Goal: Information Seeking & Learning: Learn about a topic

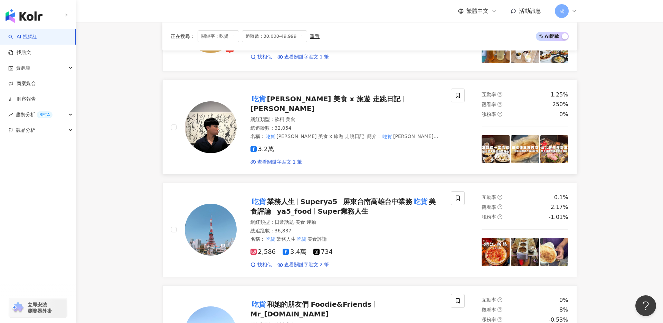
scroll to position [369, 0]
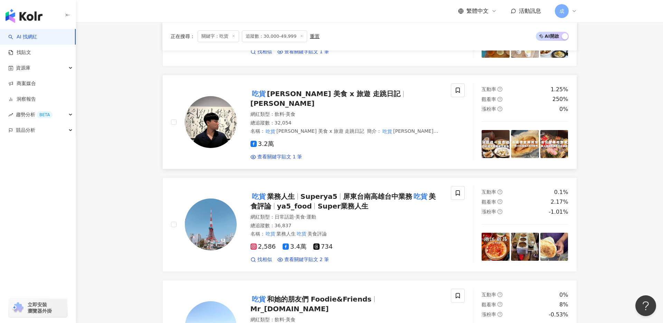
click at [309, 97] on span "阿凱 美食 x 旅遊 走跳日記" at bounding box center [334, 93] width 134 height 8
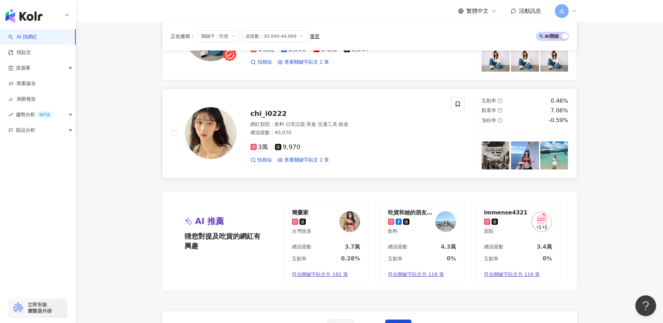
scroll to position [1158, 0]
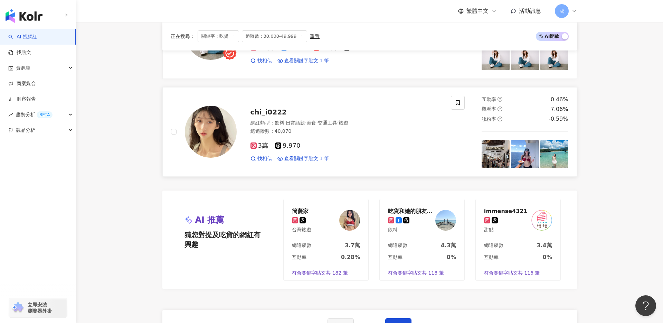
click at [266, 108] on span "chi_i0222" at bounding box center [268, 112] width 36 height 8
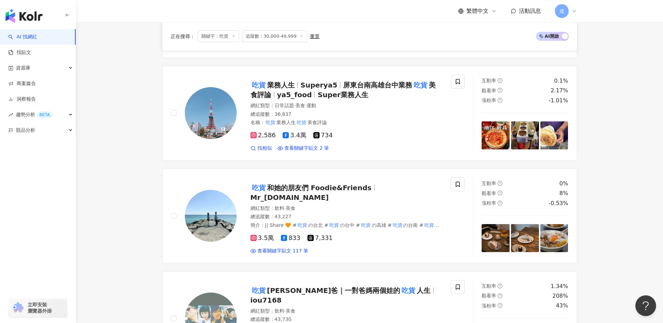
scroll to position [0, 0]
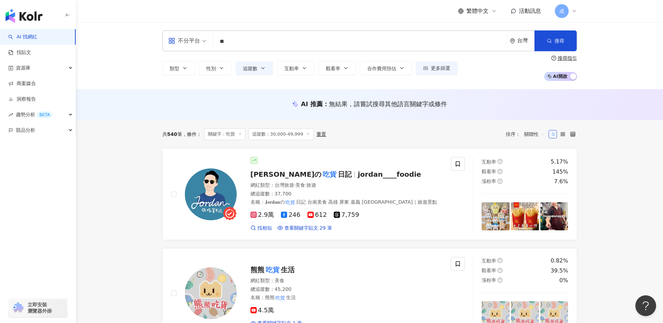
click at [237, 40] on input "**" at bounding box center [360, 41] width 288 height 13
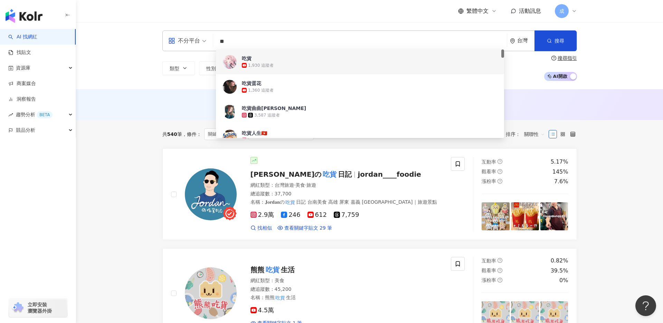
type input "*"
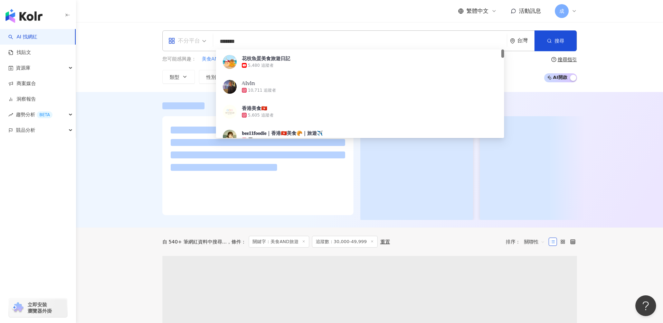
click at [193, 42] on div "不分平台" at bounding box center [184, 40] width 32 height 11
type input "*******"
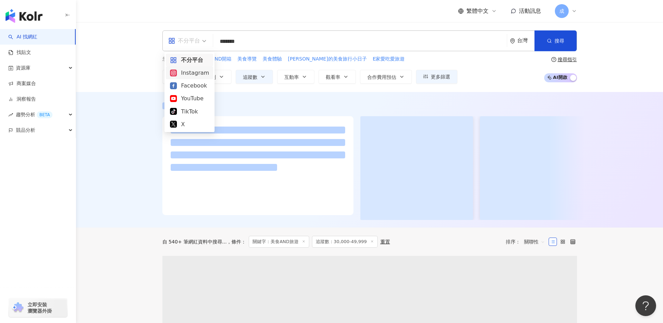
click at [194, 75] on div "Instagram" at bounding box center [189, 72] width 39 height 9
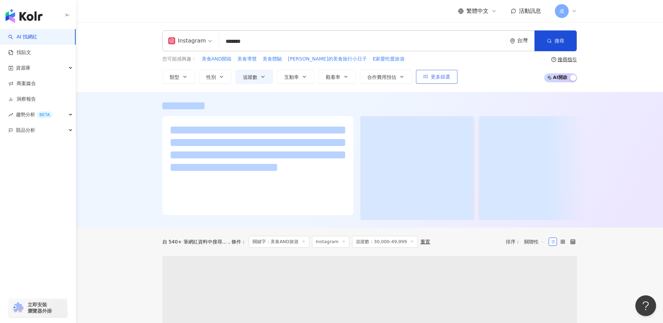
click at [434, 78] on span "更多篩選" at bounding box center [440, 77] width 19 height 6
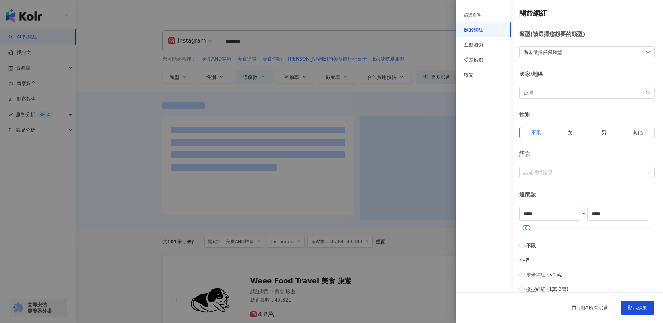
click at [117, 222] on div at bounding box center [331, 161] width 663 height 323
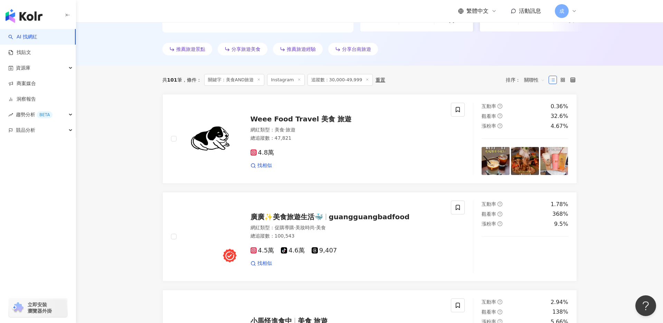
scroll to position [213, 0]
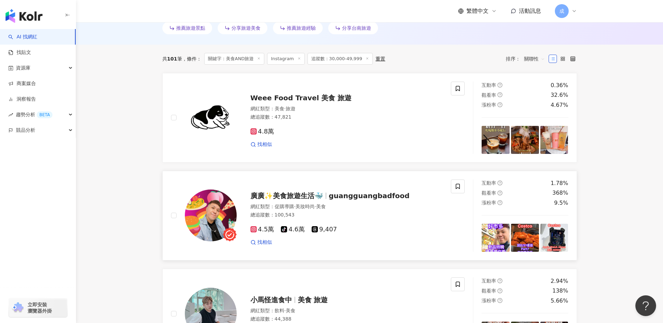
click at [304, 198] on span "廣廣✨美食旅遊生活🐳" at bounding box center [286, 195] width 73 height 8
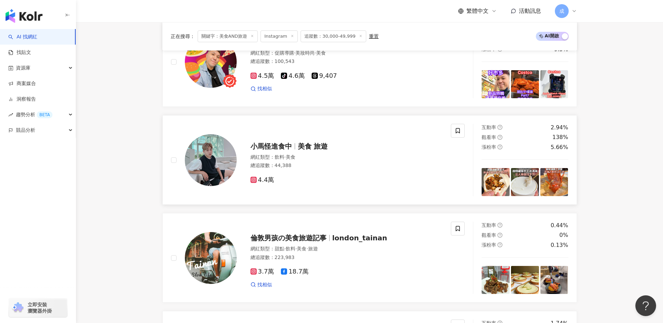
scroll to position [373, 0]
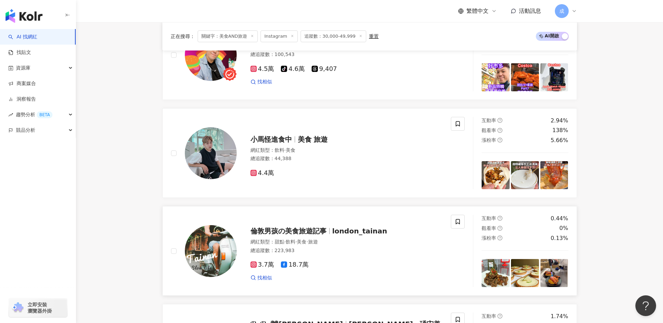
click at [278, 232] on span "倫敦男孩の美食旅遊記事" at bounding box center [288, 231] width 76 height 8
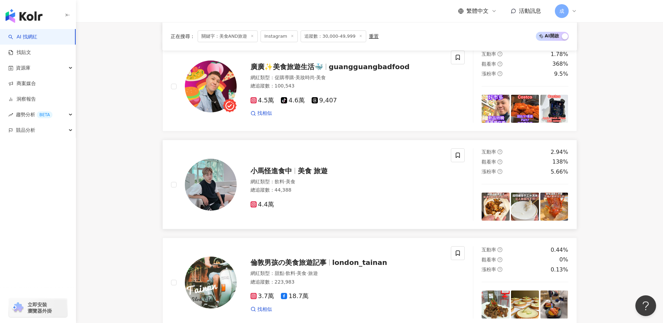
scroll to position [347, 0]
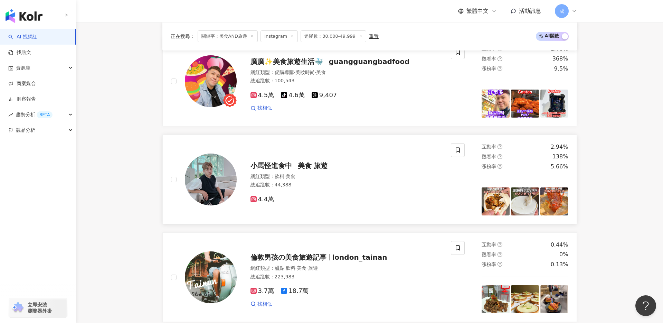
click at [304, 165] on span "美食 旅遊" at bounding box center [313, 165] width 30 height 8
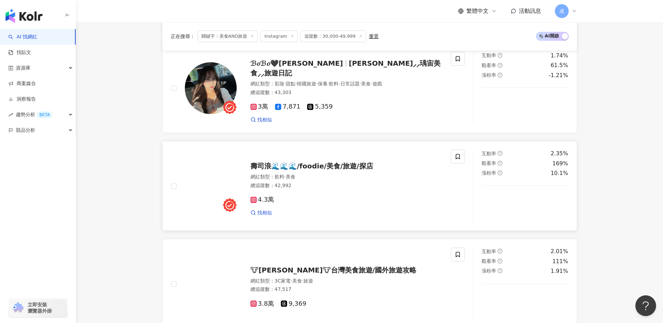
scroll to position [610, 0]
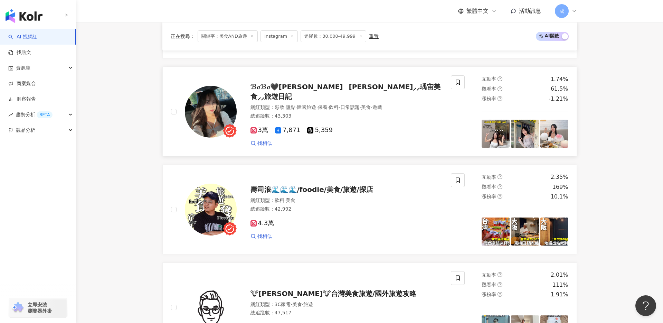
click at [336, 88] on span "[PERSON_NAME]⸝⸝瑀宙美食⸝⸝旅遊日記" at bounding box center [345, 92] width 190 height 18
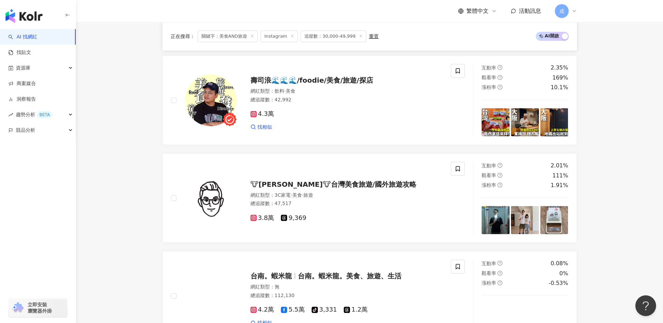
scroll to position [720, 0]
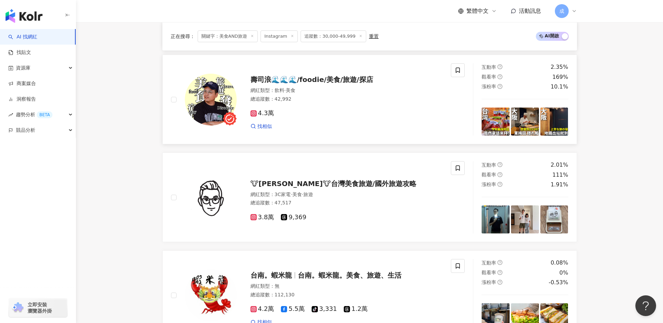
click at [300, 81] on span "壽司浪🌊🌊🌊/foodie/美食/旅遊/探店" at bounding box center [311, 79] width 123 height 8
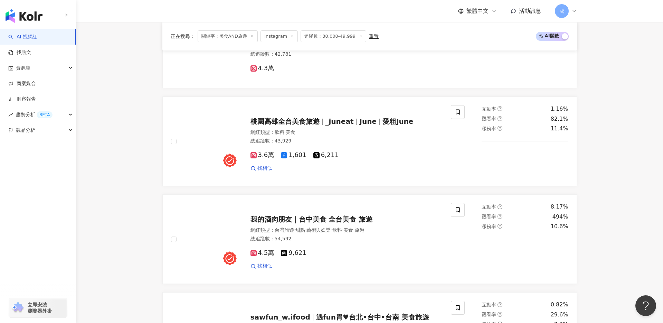
scroll to position [1070, 0]
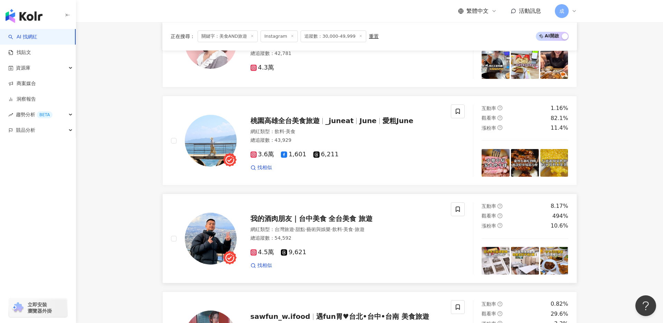
click at [314, 219] on span "我的酒肉朋友｜台中美食 全台美食 旅遊" at bounding box center [311, 218] width 122 height 8
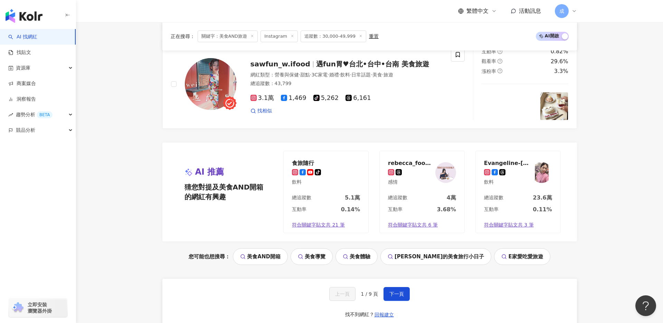
scroll to position [1312, 0]
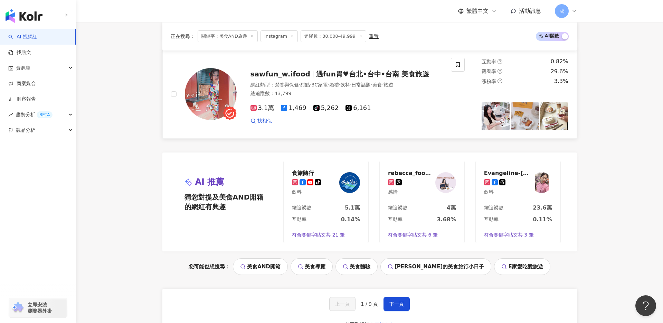
click at [319, 74] on span "遇fun胃♥台北•台中•台南 美食旅遊" at bounding box center [372, 74] width 113 height 8
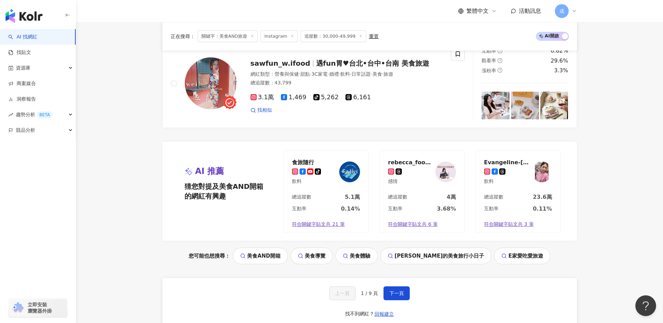
scroll to position [1376, 0]
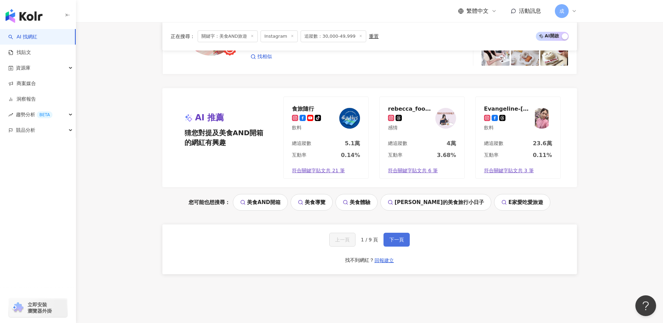
click at [395, 241] on span "下一頁" at bounding box center [396, 240] width 15 height 6
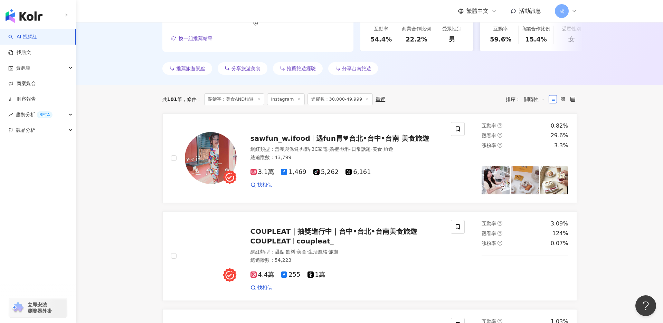
scroll to position [0, 0]
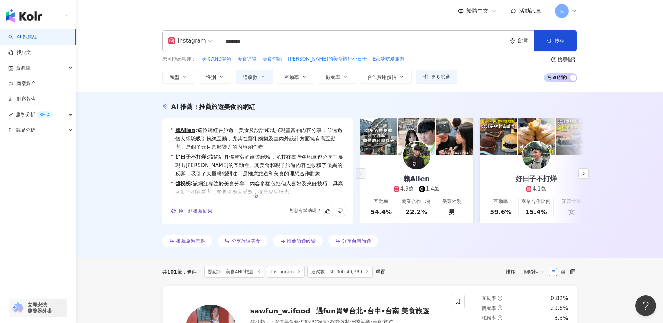
click at [256, 197] on icon "button" at bounding box center [255, 195] width 5 height 5
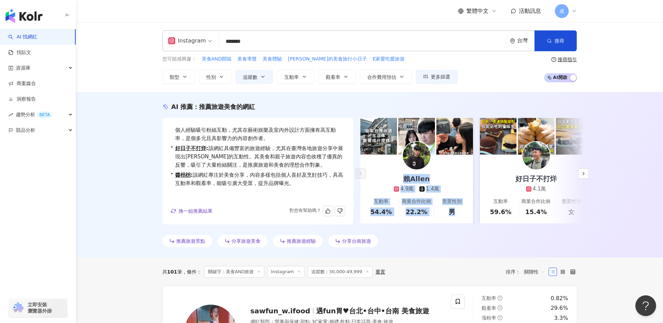
click at [528, 157] on img at bounding box center [536, 156] width 28 height 28
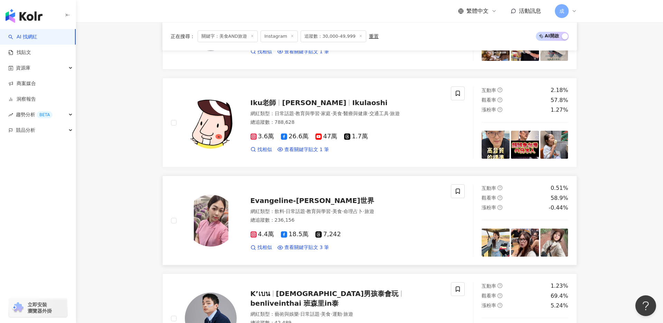
scroll to position [880, 0]
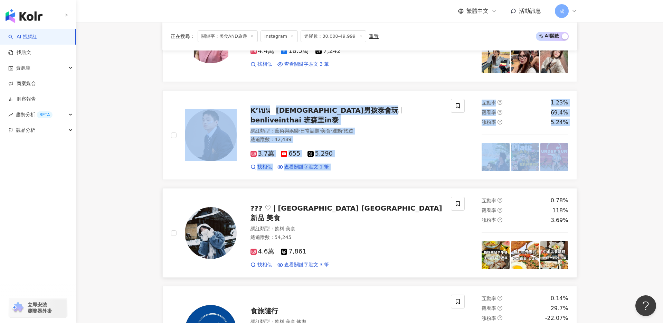
click at [167, 219] on div "??? ♡｜台北 宜蘭 新竹 台南 新品 美食 網紅類型 ： 飲料 · 美食 總追蹤數 ： 54,245 4.6萬 7,861 找相似 查看關鍵字貼文 3 筆" at bounding box center [318, 232] width 310 height 72
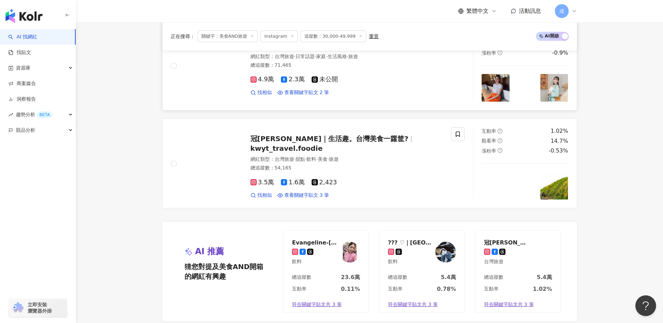
scroll to position [1361, 0]
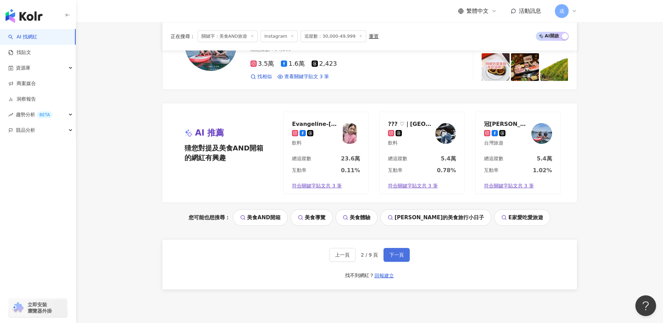
click at [396, 253] on span "下一頁" at bounding box center [396, 255] width 15 height 6
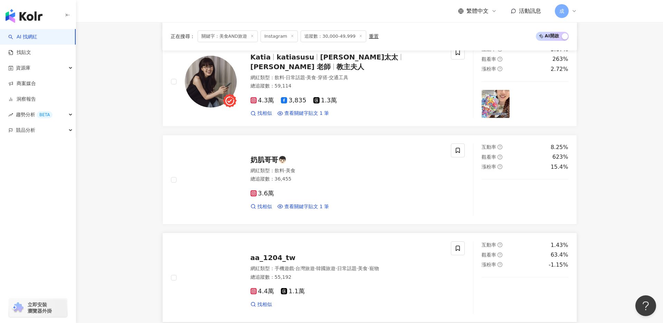
scroll to position [301, 0]
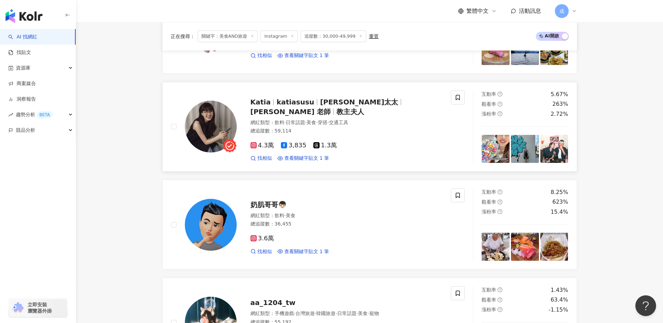
click at [296, 105] on span "katiasusu" at bounding box center [295, 102] width 38 height 8
click at [268, 208] on div "奶肌哥哥👦🏻" at bounding box center [346, 205] width 192 height 10
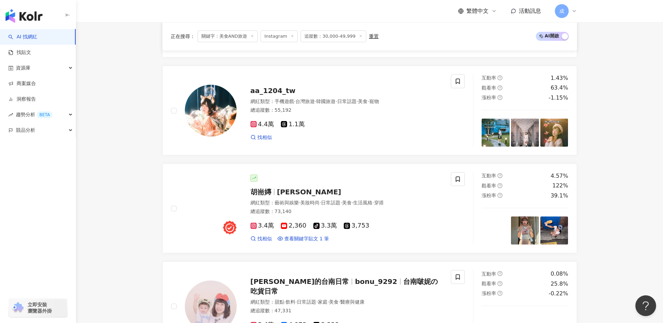
scroll to position [530, 0]
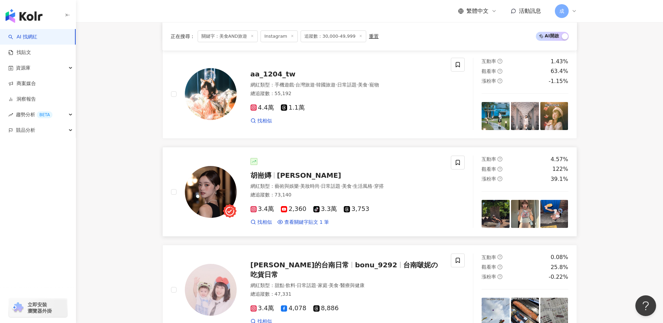
click at [277, 175] on span "Emma 艾瑪" at bounding box center [309, 175] width 64 height 8
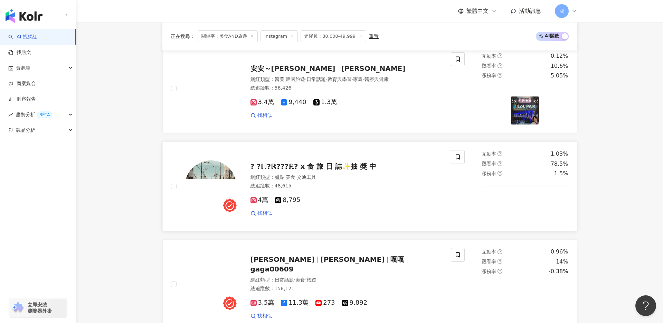
scroll to position [1023, 0]
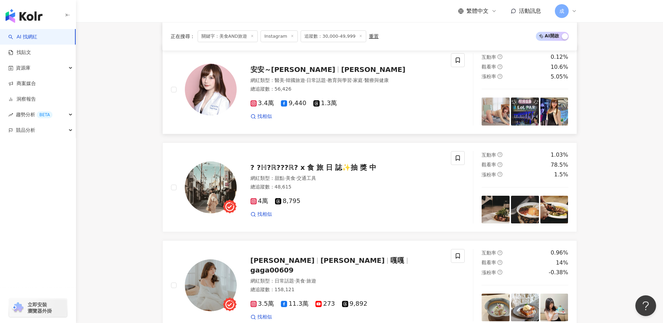
click at [280, 70] on span "安安～安潔林" at bounding box center [292, 69] width 85 height 8
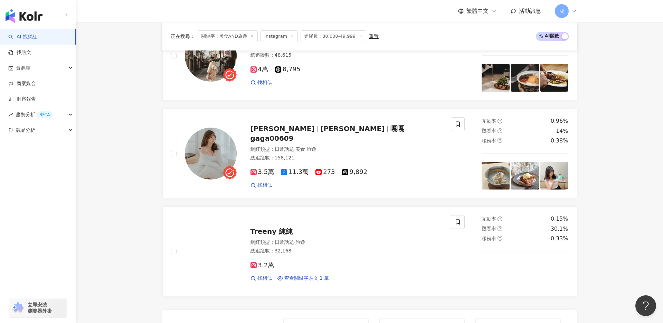
scroll to position [1190, 0]
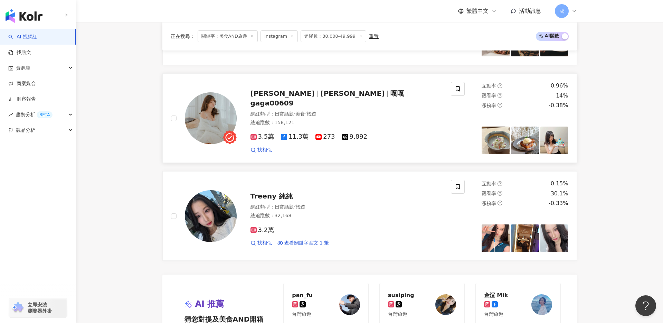
click at [320, 95] on span "劉莛稀" at bounding box center [352, 93] width 64 height 8
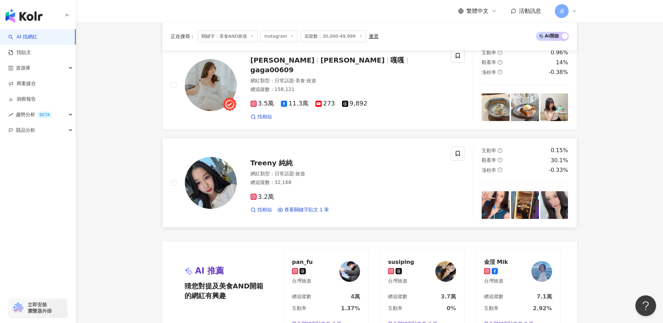
scroll to position [1327, 0]
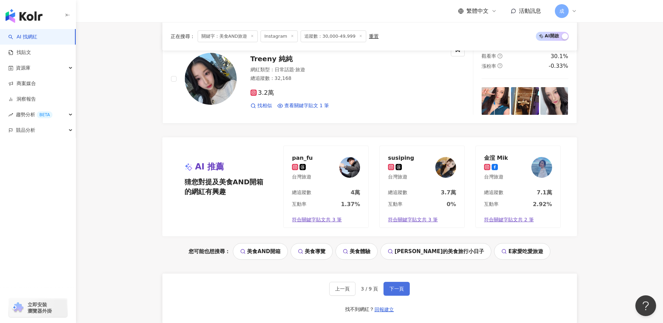
click at [392, 287] on span "下一頁" at bounding box center [396, 289] width 15 height 6
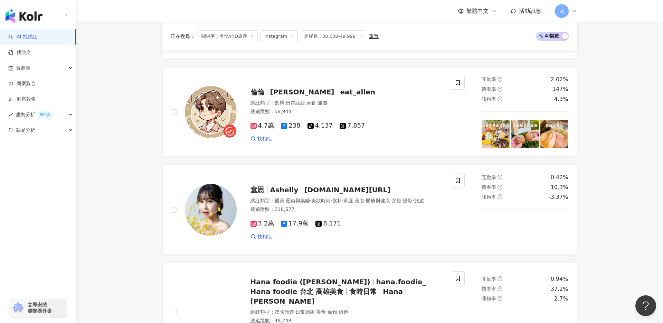
scroll to position [1172, 0]
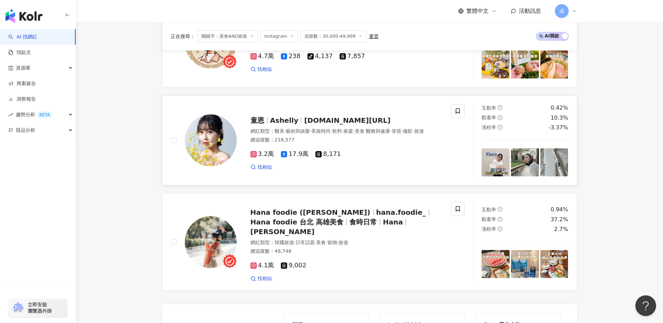
click at [291, 116] on span "Ashelly" at bounding box center [284, 120] width 28 height 8
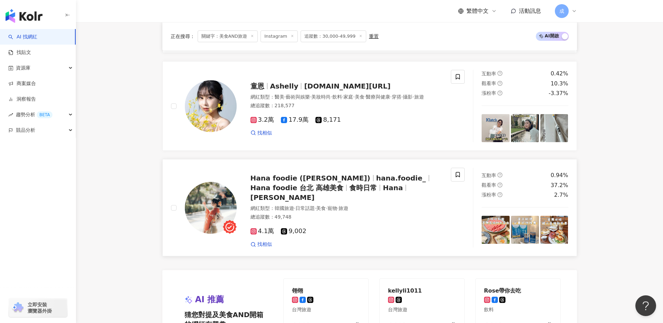
scroll to position [1240, 0]
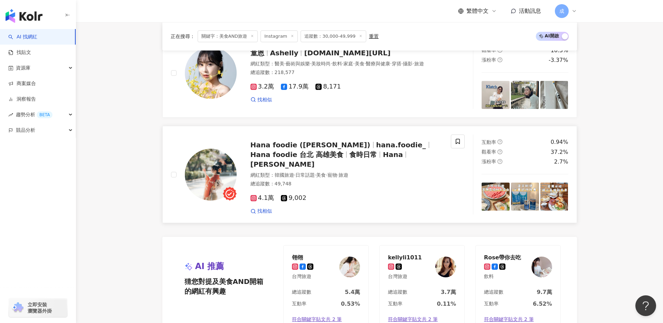
click at [349, 153] on span "食時日常" at bounding box center [365, 154] width 33 height 8
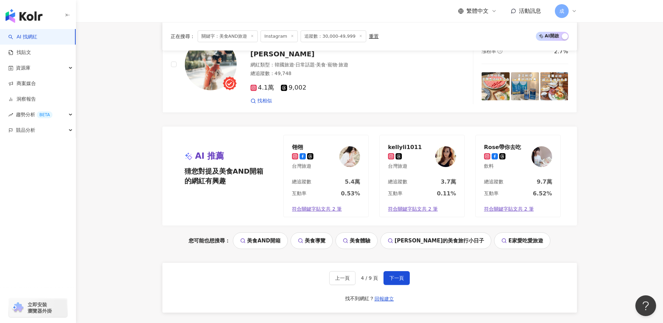
scroll to position [1366, 0]
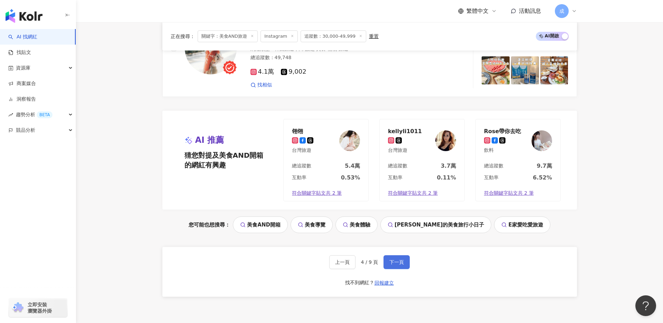
click at [394, 257] on button "下一頁" at bounding box center [396, 262] width 26 height 14
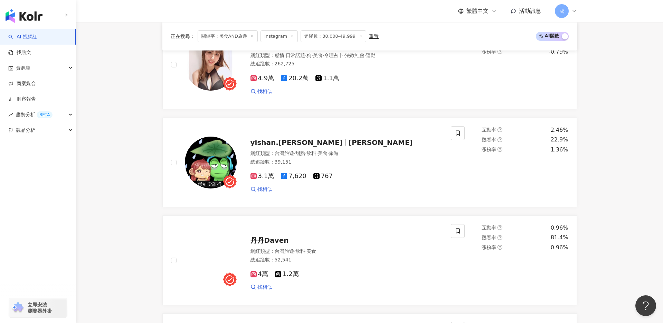
scroll to position [482, 0]
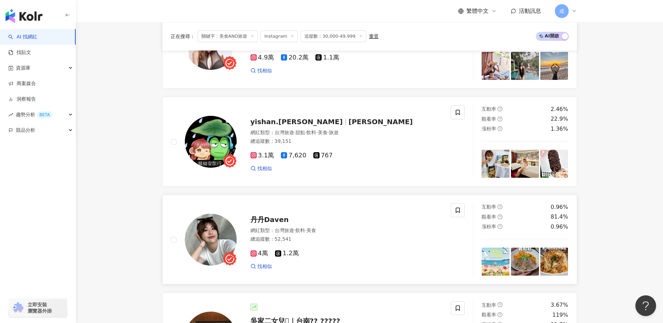
click at [268, 219] on span "丹丹Daven" at bounding box center [269, 219] width 38 height 8
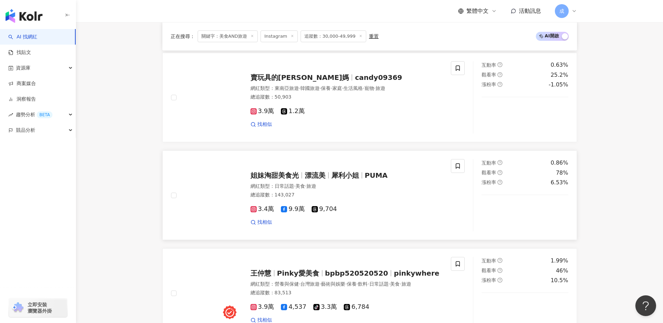
scroll to position [842, 0]
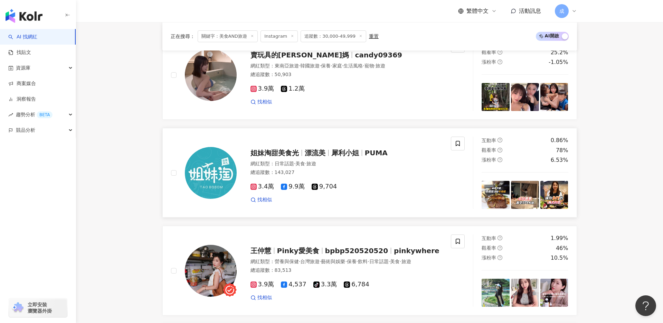
click at [281, 160] on div "網紅類型 ： 日常話題 · 美食 · 旅遊" at bounding box center [346, 163] width 192 height 7
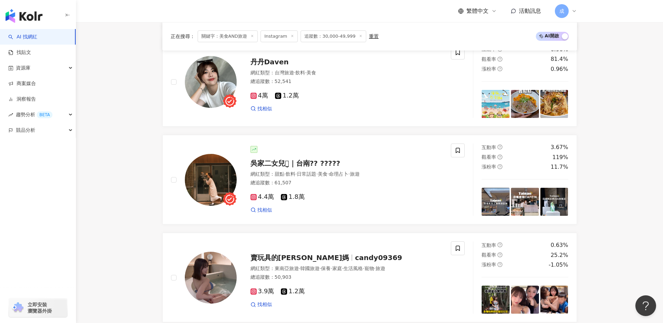
scroll to position [639, 0]
click at [307, 164] on span "吳家二女兒⺣̤̬︎︎｜台南?? ?????" at bounding box center [295, 163] width 90 height 8
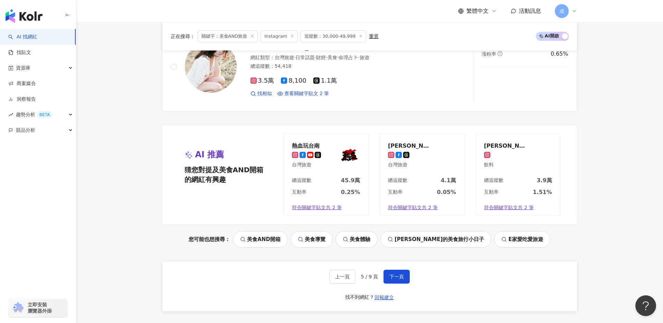
scroll to position [1366, 0]
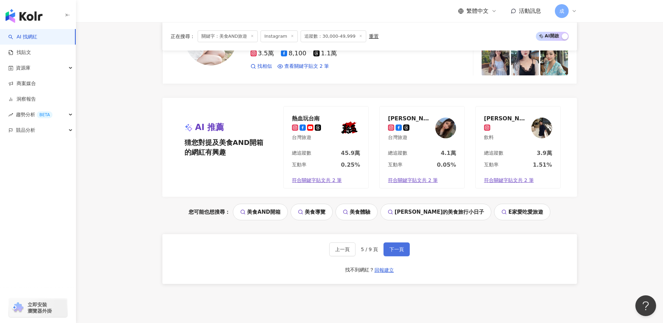
click at [392, 249] on span "下一頁" at bounding box center [396, 249] width 15 height 6
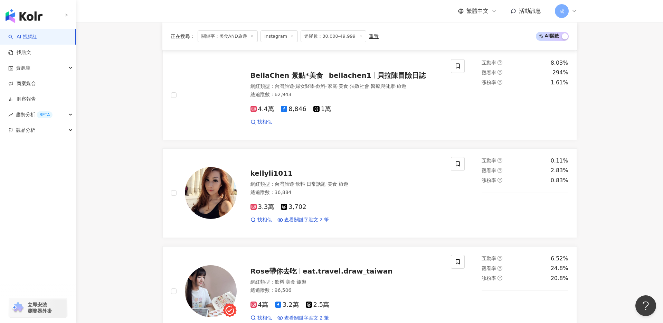
scroll to position [237, 0]
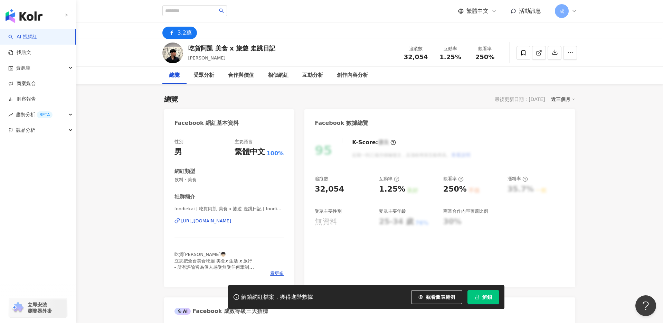
click at [228, 220] on div "https://www.facebook.com/2053935368167095" at bounding box center [206, 221] width 50 height 6
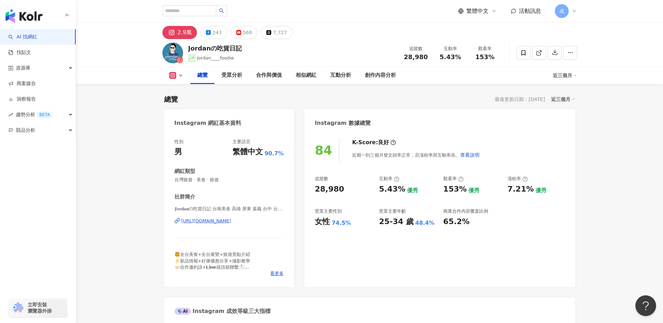
click at [205, 220] on div "https://www.instagram.com/jordan___foodie/" at bounding box center [206, 221] width 50 height 6
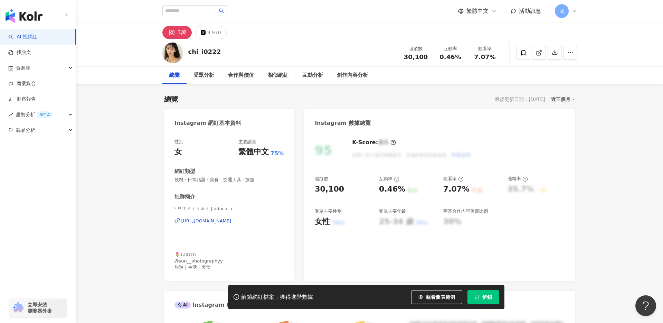
click at [200, 221] on div "[URL][DOMAIN_NAME]" at bounding box center [206, 221] width 50 height 6
click at [200, 219] on div "https://www.instagram.com/adacai_i/" at bounding box center [206, 221] width 50 height 6
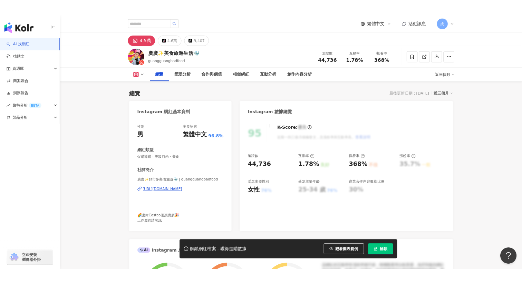
scroll to position [35, 0]
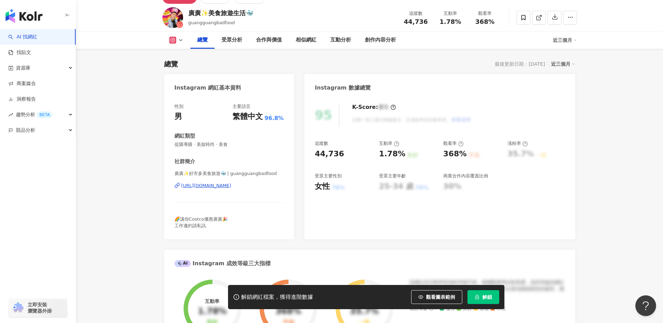
click at [198, 184] on div "https://www.instagram.com/guangguangbadfood/" at bounding box center [206, 185] width 50 height 6
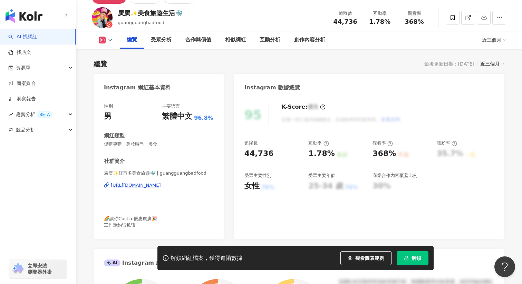
scroll to position [0, 0]
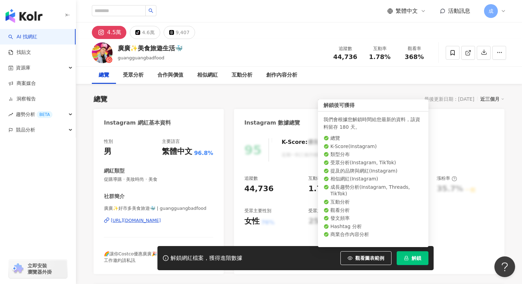
click at [413, 257] on span "解鎖" at bounding box center [417, 259] width 10 height 6
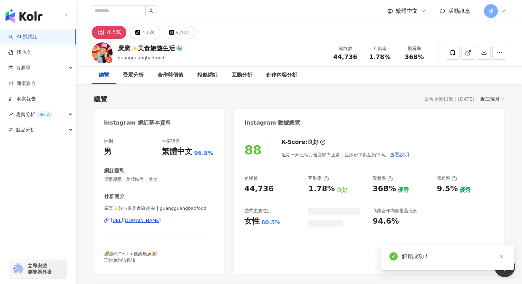
click at [304, 98] on div "總覽 最後更新日期：2025/8/29 近三個月" at bounding box center [299, 99] width 411 height 10
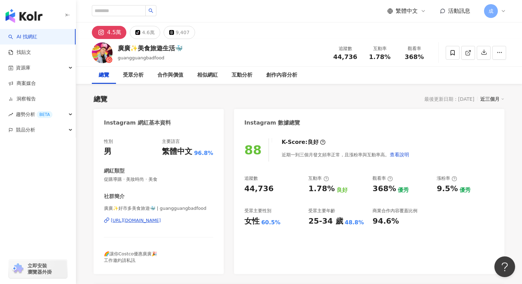
click at [197, 97] on div "總覽 最後更新日期：2025/8/29 近三個月" at bounding box center [299, 99] width 411 height 10
click at [452, 50] on icon at bounding box center [453, 53] width 6 height 6
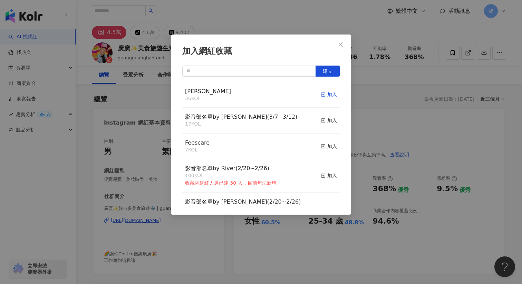
click at [324, 95] on icon "button" at bounding box center [323, 94] width 5 height 5
click at [339, 42] on icon "close" at bounding box center [341, 44] width 4 height 4
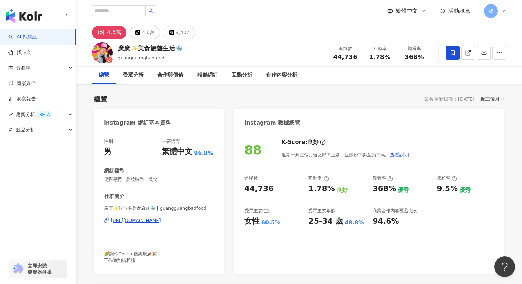
click at [343, 40] on div "加入網紅收藏 建立 RYAN 36 KOL 加入 影音部名單by Sandy(3/7~3/12) 17 KOL 加入 Feescare 7 KOL 加入 影音…" at bounding box center [261, 142] width 522 height 284
click at [130, 219] on div "https://www.instagram.com/guangguangbadfood/" at bounding box center [136, 221] width 50 height 6
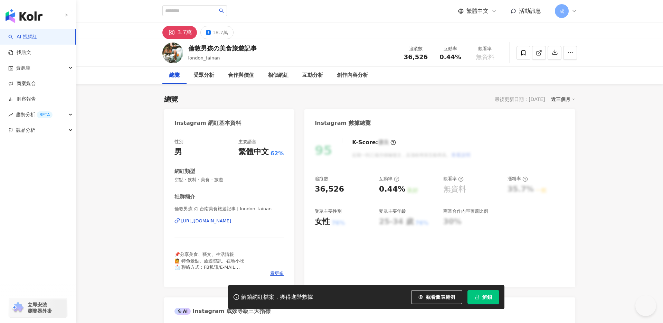
click at [209, 222] on div "[URL][DOMAIN_NAME]" at bounding box center [206, 221] width 50 height 6
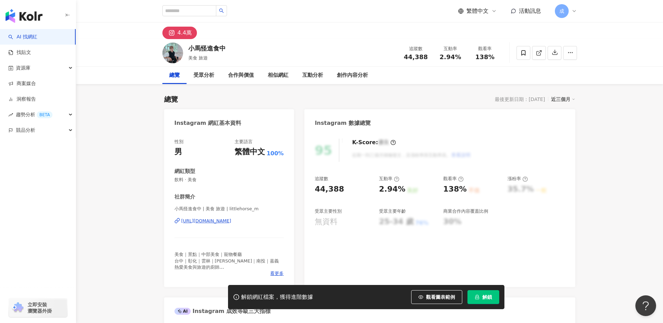
click at [199, 220] on div "[URL][DOMAIN_NAME]" at bounding box center [206, 221] width 50 height 6
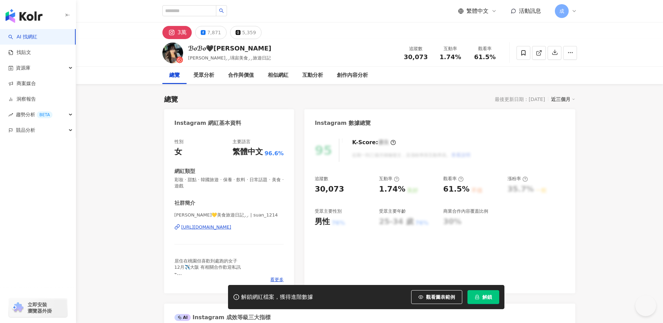
click at [205, 227] on div "[URL][DOMAIN_NAME]" at bounding box center [206, 227] width 50 height 6
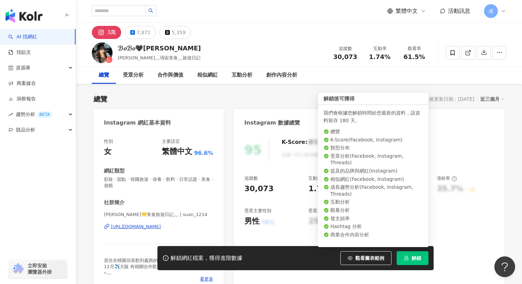
click at [413, 262] on button "解鎖" at bounding box center [413, 258] width 32 height 14
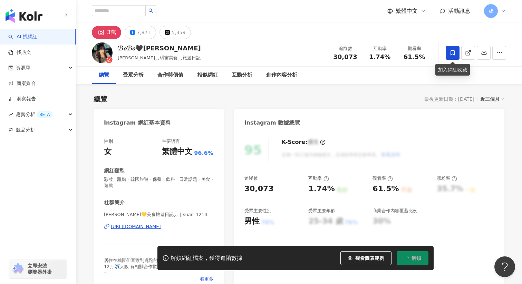
click at [450, 51] on icon at bounding box center [453, 53] width 6 height 6
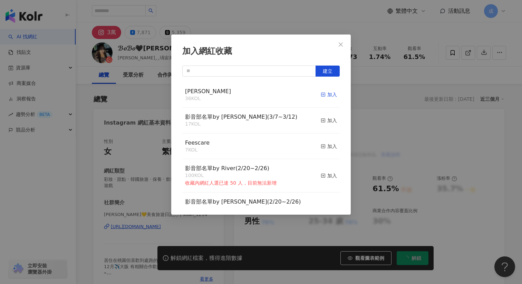
click at [323, 96] on line "button" at bounding box center [323, 95] width 0 height 2
click at [342, 46] on icon "close" at bounding box center [341, 45] width 6 height 6
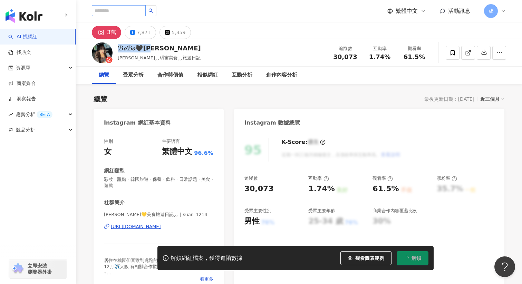
copy div "ℬ𝑜ℬ𝑜🖤彤彤"
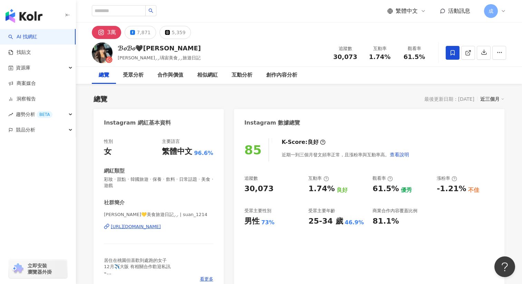
click at [137, 228] on div "https://www.instagram.com/suan_1214/" at bounding box center [136, 227] width 50 height 6
drag, startPoint x: 337, startPoint y: 56, endPoint x: 361, endPoint y: 56, distance: 24.2
click at [361, 56] on div "追蹤數 30,073" at bounding box center [345, 52] width 35 height 15
copy span "30,073"
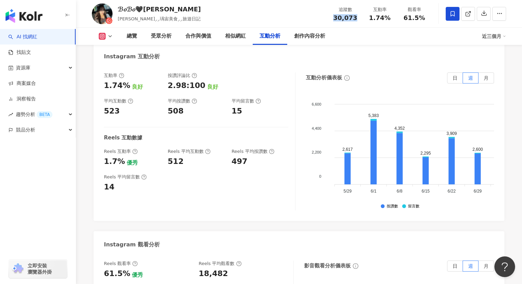
scroll to position [1426, 0]
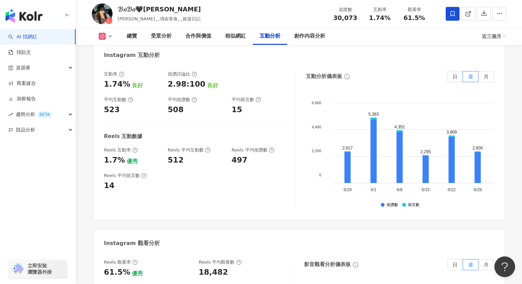
click at [110, 155] on div "1.7%" at bounding box center [114, 160] width 21 height 11
drag, startPoint x: 104, startPoint y: 147, endPoint x: 120, endPoint y: 146, distance: 16.6
click at [120, 146] on div "互動率 1.74% 良好 按讚評論比 2.98:100 良好 平均互動數 523 平均按讚數 508 平均留言數 15 Reels 互動數據 Reels 互動…" at bounding box center [299, 141] width 411 height 155
copy div "1.7%"
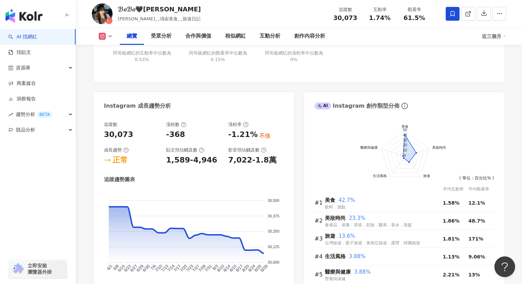
scroll to position [0, 0]
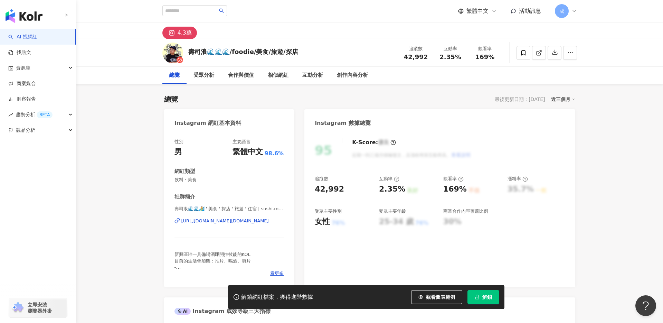
click at [203, 219] on div "[URL][DOMAIN_NAME][DOMAIN_NAME]" at bounding box center [224, 221] width 87 height 6
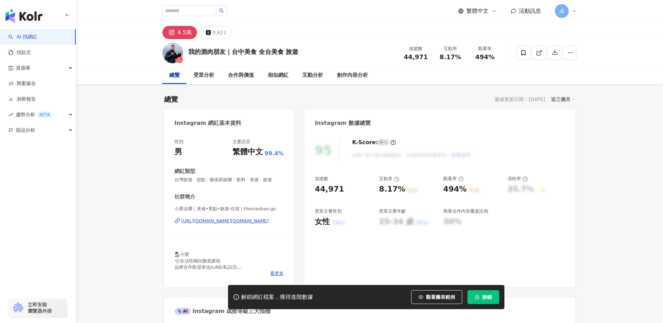
click at [213, 216] on div "小寶去哪｜美食•景點•旅遊·住宿 | thexiaobao.go https://www.instagram.com/thexiaobao.go/" at bounding box center [228, 225] width 109 height 40
click at [213, 221] on div "https://www.instagram.com/thexiaobao.go/" at bounding box center [224, 221] width 87 height 6
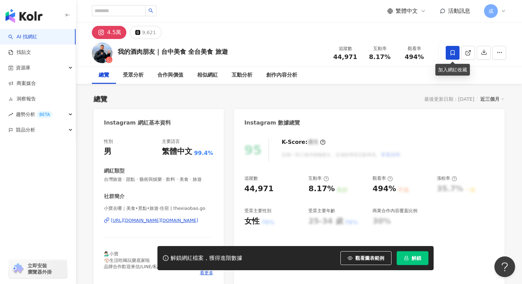
click at [453, 53] on icon at bounding box center [453, 53] width 6 height 6
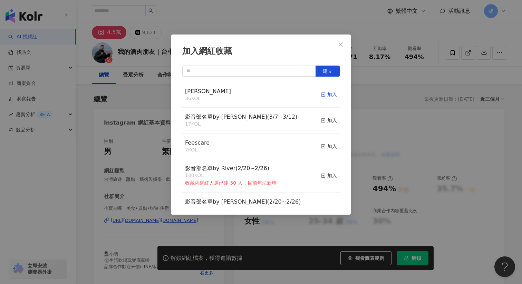
click at [323, 94] on icon "button" at bounding box center [323, 94] width 5 height 5
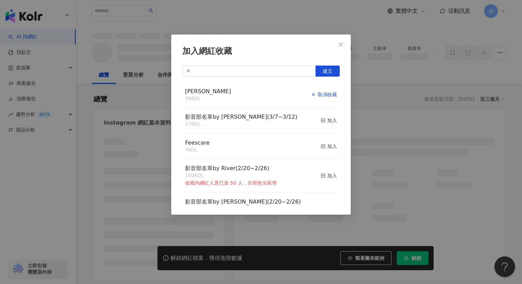
click at [342, 38] on button "Close" at bounding box center [341, 45] width 14 height 14
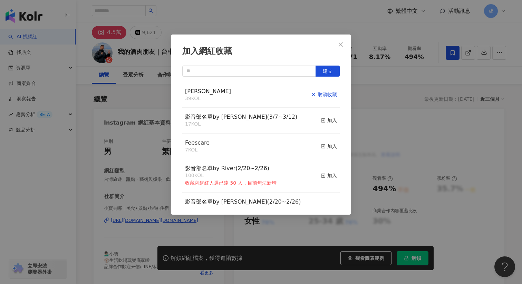
click at [342, 42] on div "加入網紅收藏 建立 RYAN 39 KOL 取消收藏 影音部名單by Sandy(3/7~3/12) 17 KOL 加入 Feescare 7 KOL 加入 …" at bounding box center [261, 142] width 522 height 284
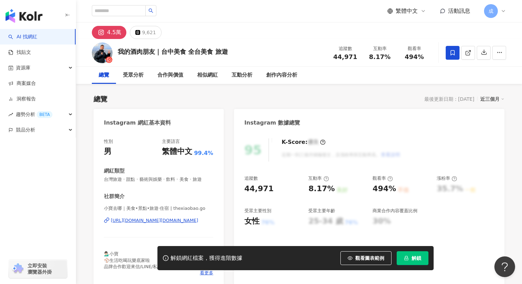
click at [413, 252] on div "加入網紅收藏 建立 RYAN 39 KOL 已加入 影音部名單by Sandy(3/7~3/12) 17 KOL 加入 Feescare 7 KOL 加入 影…" at bounding box center [261, 142] width 522 height 284
click at [409, 255] on button "解鎖" at bounding box center [413, 258] width 32 height 14
click at [159, 219] on div "https://www.instagram.com/thexiaobao.go/" at bounding box center [154, 221] width 87 height 6
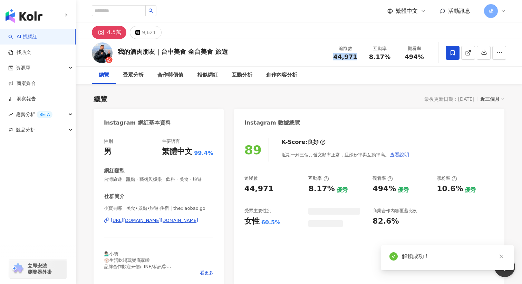
click at [360, 57] on div "追蹤數 44,971" at bounding box center [345, 52] width 35 height 15
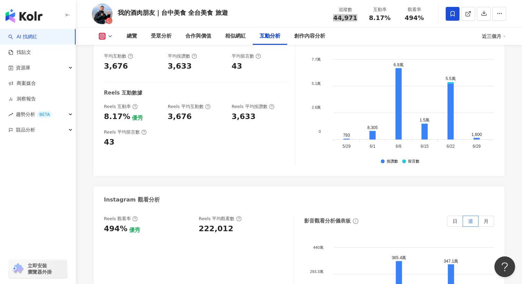
scroll to position [1434, 0]
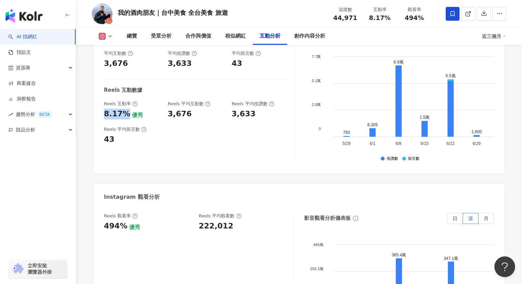
drag, startPoint x: 107, startPoint y: 104, endPoint x: 123, endPoint y: 104, distance: 16.2
click at [123, 109] on div "8.17%" at bounding box center [117, 114] width 26 height 11
copy div "8.17%"
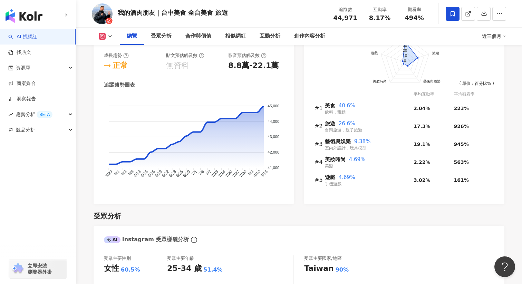
scroll to position [0, 0]
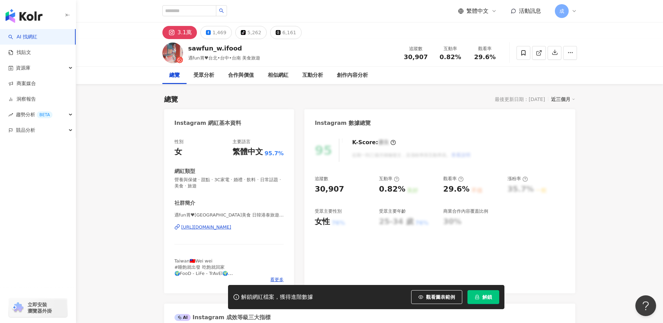
click at [224, 229] on div "[URL][DOMAIN_NAME]" at bounding box center [206, 227] width 50 height 6
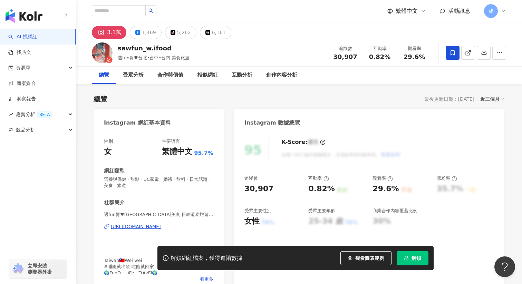
click at [450, 53] on icon at bounding box center [453, 53] width 6 height 6
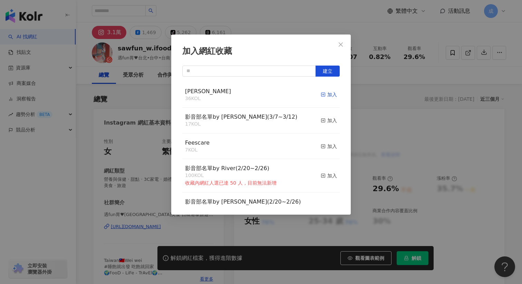
click at [323, 95] on icon "button" at bounding box center [323, 94] width 5 height 5
click at [341, 44] on icon "close" at bounding box center [341, 44] width 4 height 4
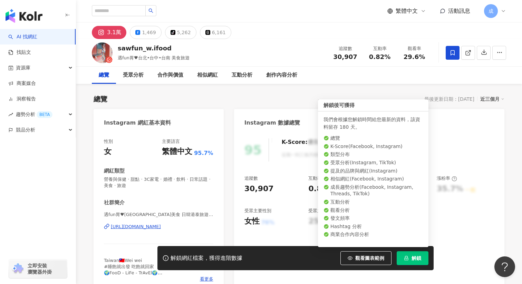
click at [415, 259] on span "解鎖" at bounding box center [417, 259] width 10 height 6
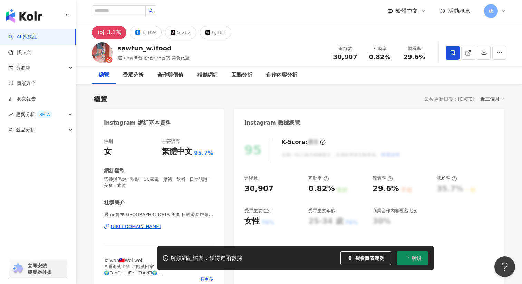
click at [134, 228] on div "https://www.instagram.com/sawfun_w.ifood/" at bounding box center [136, 227] width 50 height 6
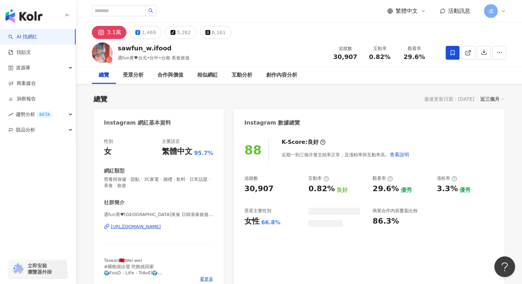
click at [330, 60] on div "追蹤數 30,907 互動率 0.82% 觀看率 29.6%" at bounding box center [380, 52] width 104 height 20
drag, startPoint x: 333, startPoint y: 56, endPoint x: 357, endPoint y: 56, distance: 24.5
click at [357, 56] on div "30,907" at bounding box center [345, 57] width 26 height 7
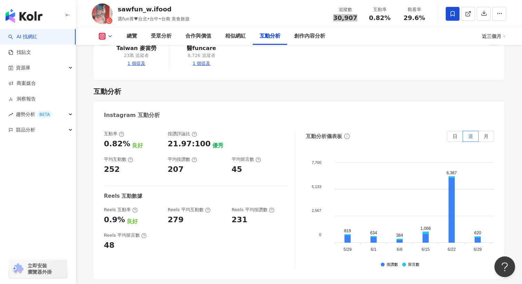
scroll to position [1362, 0]
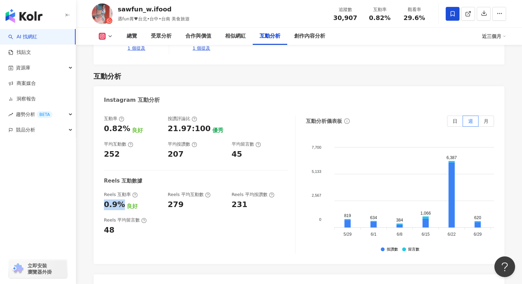
drag, startPoint x: 102, startPoint y: 182, endPoint x: 121, endPoint y: 182, distance: 19.3
click at [121, 182] on div "互動率 0.82% 良好 按讚評論比 21.97:100 優秀 平均互動數 252 平均按讚數 207 平均留言數 45 Reels 互動數據 Reels 互…" at bounding box center [299, 186] width 411 height 155
copy div "0.9%"
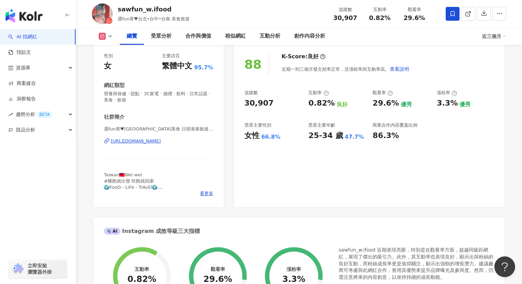
scroll to position [0, 0]
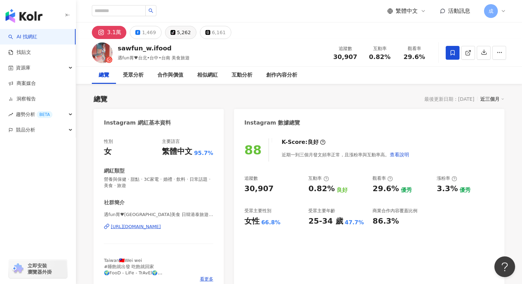
click at [179, 31] on div "5,262" at bounding box center [184, 33] width 14 height 10
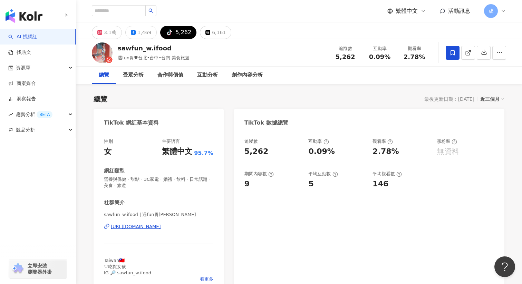
click at [131, 224] on div "https://www.tiktok.com/share/user/6588082351472099329" at bounding box center [136, 227] width 50 height 6
drag, startPoint x: 334, startPoint y: 59, endPoint x: 358, endPoint y: 59, distance: 23.8
click at [358, 59] on div "5,262" at bounding box center [345, 57] width 26 height 7
copy span "5,262"
drag, startPoint x: 373, startPoint y: 57, endPoint x: 392, endPoint y: 57, distance: 19.0
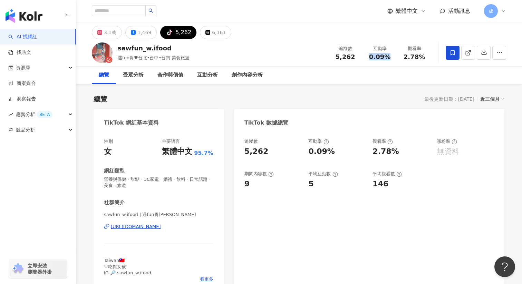
click at [392, 57] on div "0.09%" at bounding box center [380, 57] width 26 height 7
copy span "0.09%"
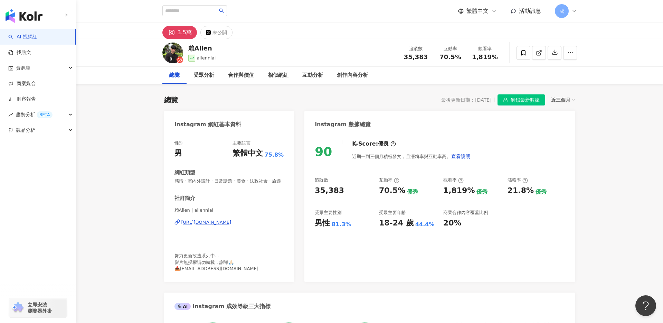
click at [196, 221] on div "[URL][DOMAIN_NAME]" at bounding box center [206, 222] width 50 height 6
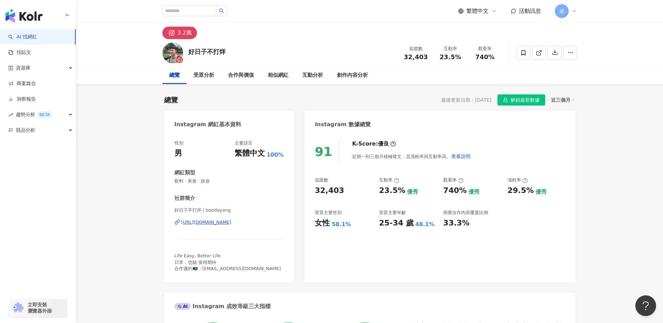
click at [204, 222] on div "[URL][DOMAIN_NAME]" at bounding box center [206, 222] width 50 height 6
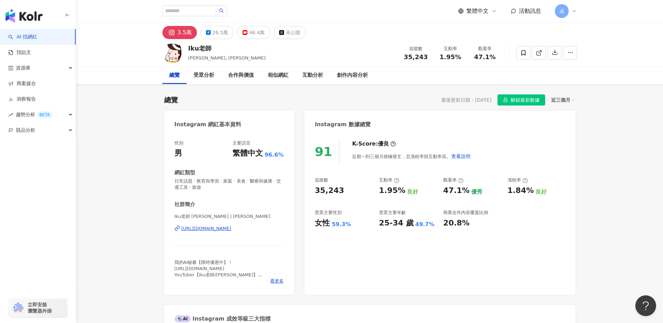
click at [201, 228] on div "[URL][DOMAIN_NAME]" at bounding box center [206, 228] width 50 height 6
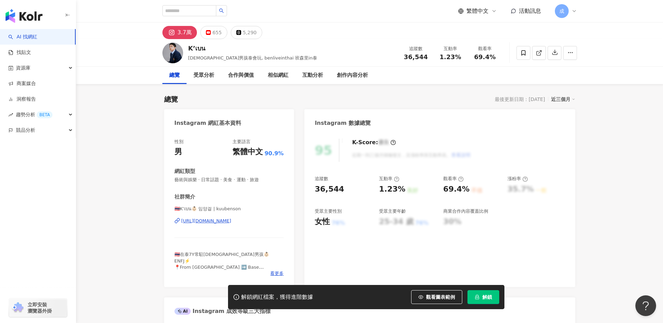
click at [215, 221] on div "[URL][DOMAIN_NAME]" at bounding box center [206, 221] width 50 height 6
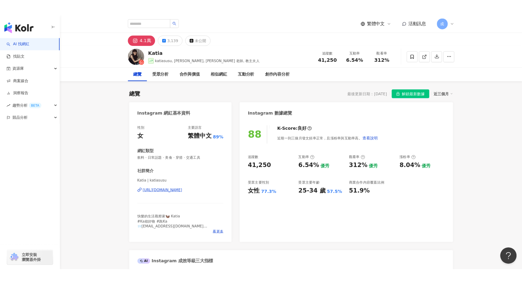
scroll to position [9, 0]
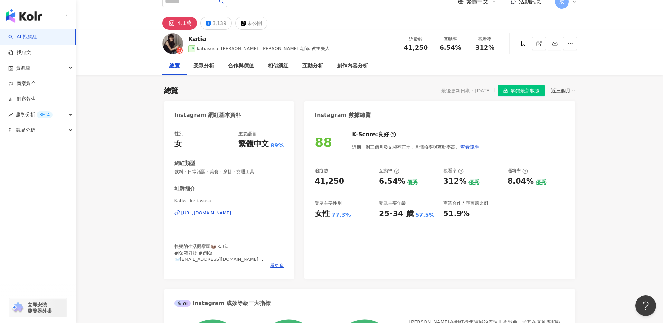
click at [209, 213] on div "[URL][DOMAIN_NAME]" at bounding box center [206, 213] width 50 height 6
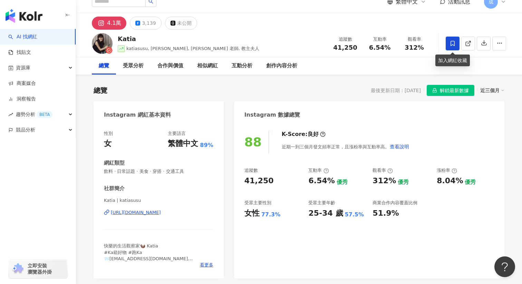
click at [453, 44] on icon at bounding box center [453, 43] width 6 height 6
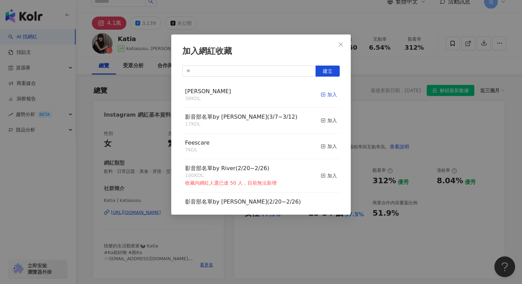
click at [325, 95] on icon "button" at bounding box center [323, 94] width 5 height 5
click at [339, 45] on icon "close" at bounding box center [341, 45] width 6 height 6
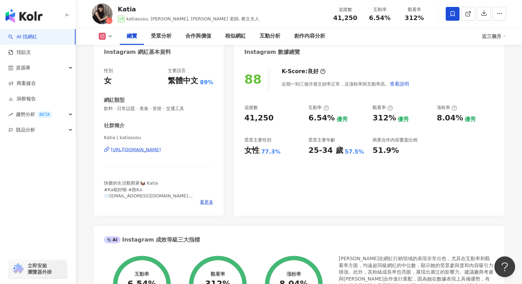
scroll to position [0, 0]
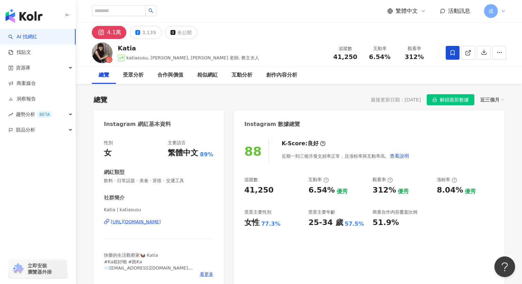
click at [127, 221] on div "[URL][DOMAIN_NAME]" at bounding box center [136, 222] width 50 height 6
drag, startPoint x: 334, startPoint y: 59, endPoint x: 354, endPoint y: 59, distance: 19.7
click at [354, 59] on div "41,250" at bounding box center [345, 57] width 26 height 7
copy span "41,250"
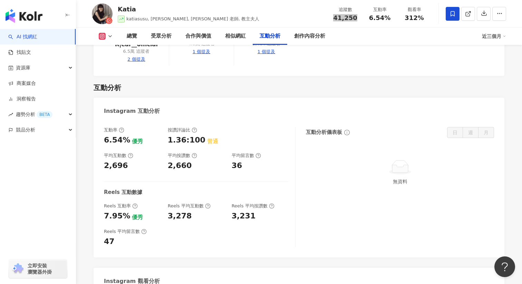
scroll to position [1341, 0]
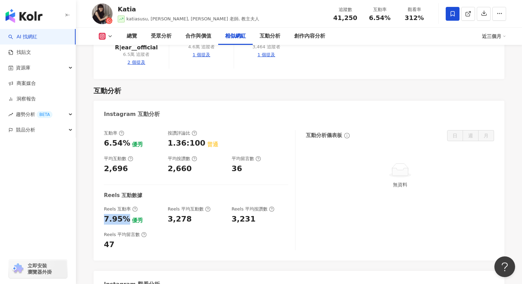
drag, startPoint x: 102, startPoint y: 211, endPoint x: 124, endPoint y: 211, distance: 22.4
click at [124, 211] on div "互動率 6.54% 優秀 按讚評論比 1.36:100 普通 平均互動數 2,696 平均按讚數 2,660 平均留言數 36 Reels 互動數據 Reel…" at bounding box center [299, 191] width 411 height 137
copy div "7.95%"
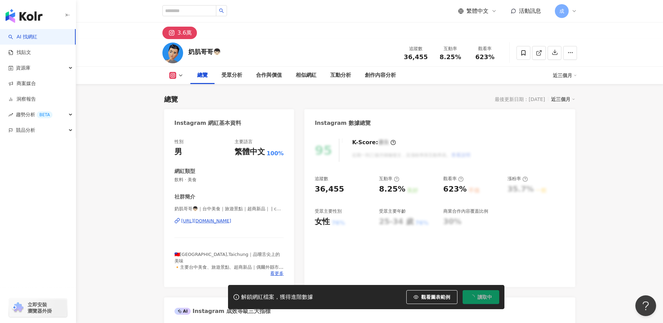
click at [209, 220] on div "[URL][DOMAIN_NAME]" at bounding box center [206, 221] width 50 height 6
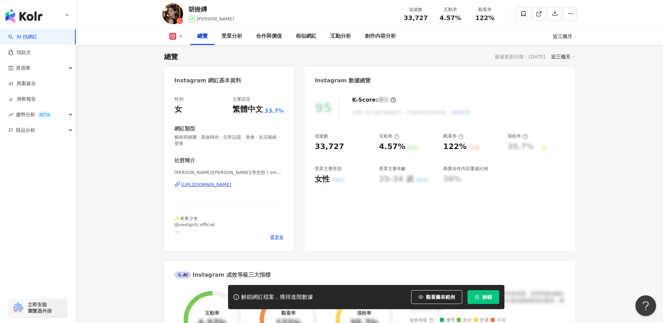
click at [203, 183] on div "https://www.instagram.com/emma_chuan0527/" at bounding box center [206, 184] width 50 height 6
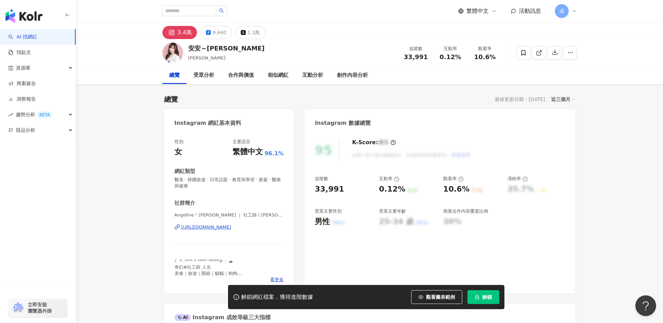
click at [203, 228] on div "[URL][DOMAIN_NAME]" at bounding box center [206, 227] width 50 height 6
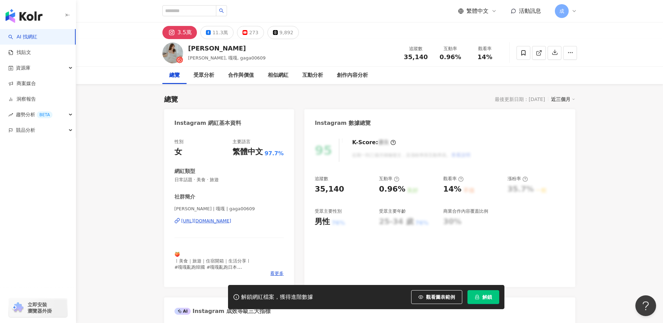
click at [209, 220] on div "https://www.instagram.com/gaga00609/" at bounding box center [206, 221] width 50 height 6
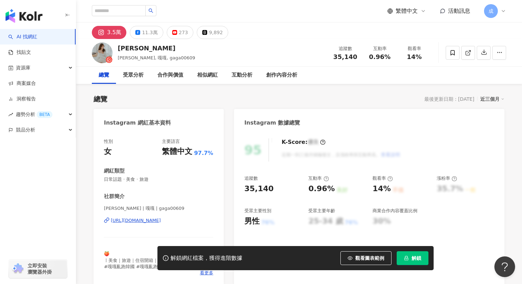
click at [409, 257] on button "解鎖" at bounding box center [413, 258] width 32 height 14
click at [449, 55] on span at bounding box center [453, 53] width 14 height 14
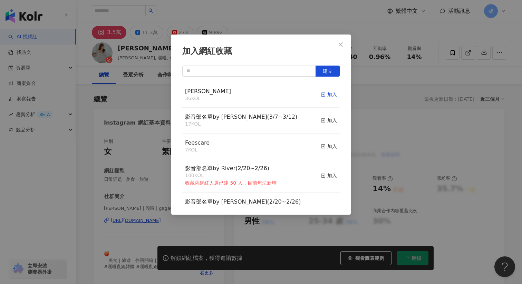
click at [327, 94] on div "加入" at bounding box center [329, 95] width 16 height 8
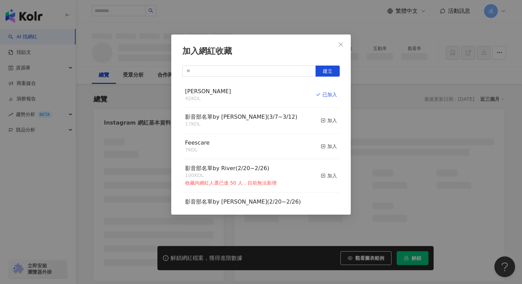
click at [345, 44] on span "Close" at bounding box center [341, 45] width 14 height 6
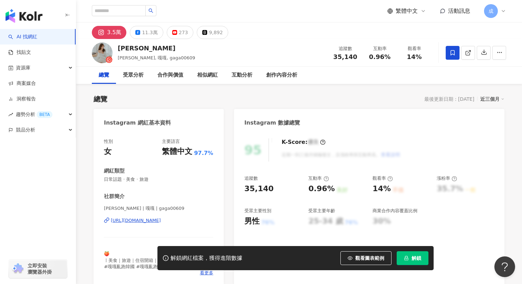
click at [344, 44] on div "加入網紅收藏 建立 RYAN 42 KOL 已加入 影音部名單by Sandy(3/7~3/12) 17 KOL 加入 Feescare 7 KOL 加入 影…" at bounding box center [261, 142] width 522 height 284
click at [340, 44] on div "加入網紅收藏 建立 RYAN 42 KOL 已加入 影音部名單by Sandy(3/7~3/12) 17 KOL 加入 Feescare 7 KOL 加入 影…" at bounding box center [261, 142] width 522 height 284
click at [144, 219] on div "https://www.instagram.com/gaga00609/" at bounding box center [136, 221] width 50 height 6
click at [340, 56] on span "35,140" at bounding box center [345, 56] width 24 height 7
drag, startPoint x: 336, startPoint y: 56, endPoint x: 363, endPoint y: 56, distance: 27.3
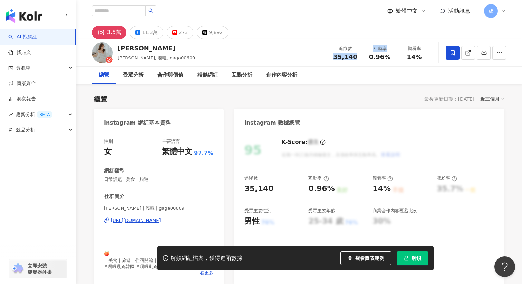
click at [363, 56] on div "追蹤數 35,140 互動率 0.96% 觀看率 14%" at bounding box center [380, 52] width 104 height 20
copy div "35,140 互動率"
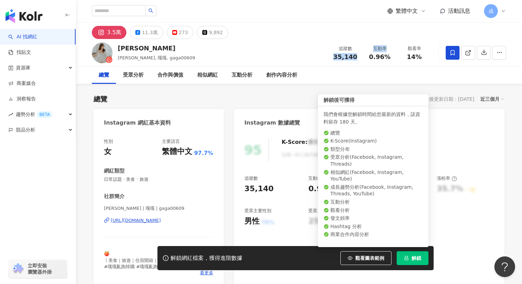
click at [414, 261] on span "解鎖" at bounding box center [417, 259] width 10 height 6
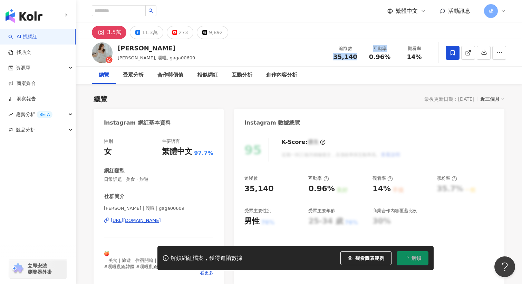
click at [332, 53] on div "追蹤數 35,140" at bounding box center [345, 52] width 35 height 15
drag, startPoint x: 335, startPoint y: 56, endPoint x: 356, endPoint y: 57, distance: 21.4
click at [356, 57] on div "35,140" at bounding box center [345, 57] width 26 height 7
copy span "35,140"
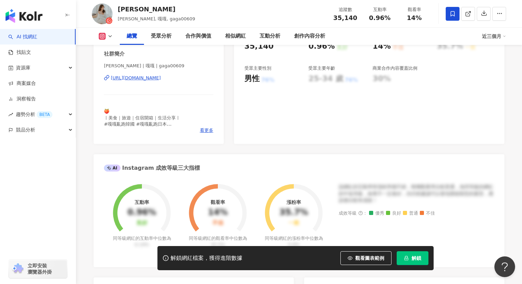
scroll to position [161, 0]
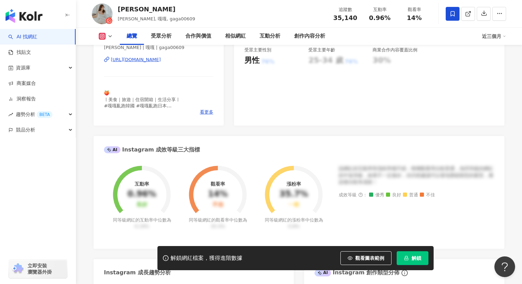
click at [417, 258] on span "解鎖" at bounding box center [417, 259] width 10 height 6
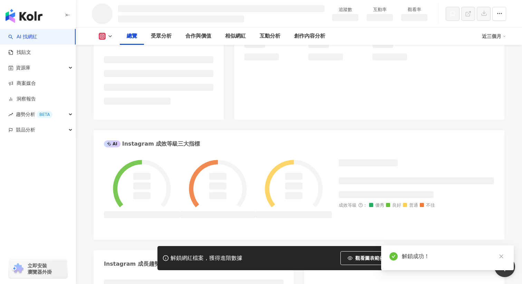
scroll to position [0, 0]
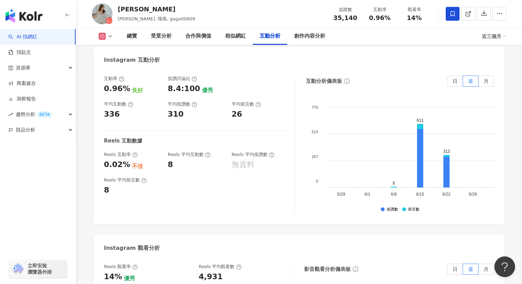
scroll to position [1388, 0]
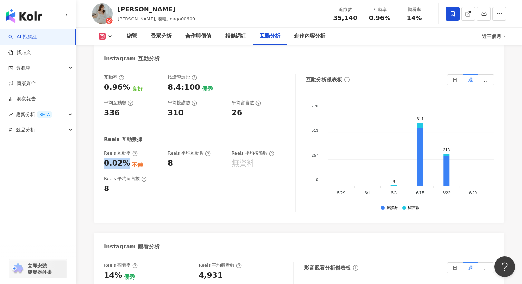
drag, startPoint x: 105, startPoint y: 156, endPoint x: 124, endPoint y: 156, distance: 19.7
click at [124, 158] on div "0.02%" at bounding box center [117, 163] width 26 height 11
copy div "0.02%"
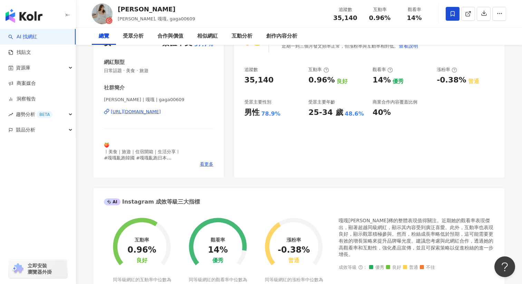
scroll to position [0, 0]
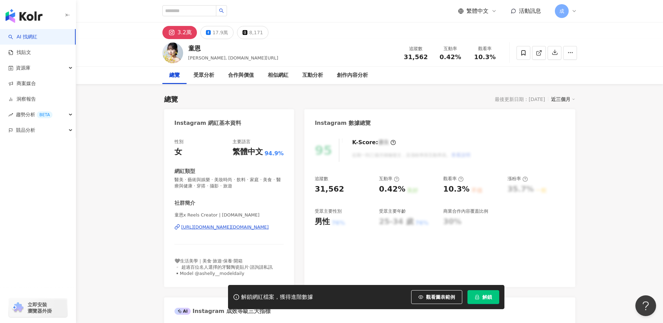
click at [220, 227] on div "https://www.instagram.com/ashelly1130.tw/" at bounding box center [224, 227] width 87 height 6
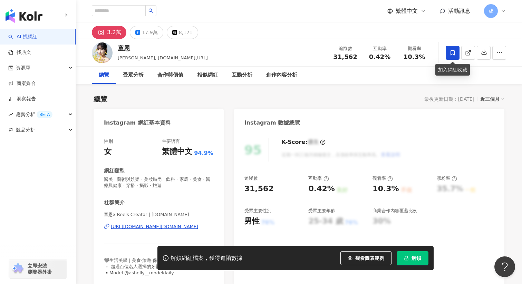
click at [450, 56] on span at bounding box center [453, 53] width 14 height 14
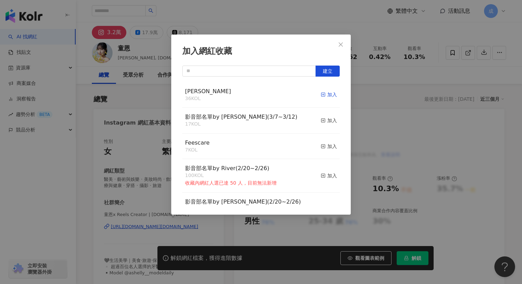
click at [325, 95] on rect "button" at bounding box center [324, 95] width 4 height 4
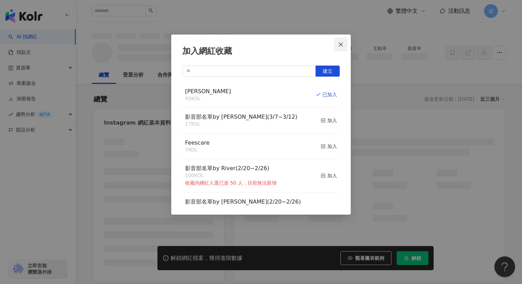
click at [342, 42] on icon "close" at bounding box center [341, 45] width 6 height 6
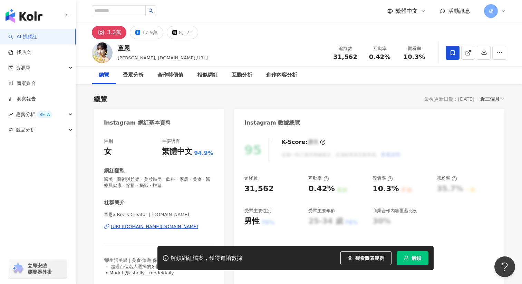
click at [412, 257] on div "加入網紅收藏 建立 RYAN 43 KOL 已加入 影音部名單by Sandy(3/7~3/12) 17 KOL 加入 Feescare 7 KOL 加入 影…" at bounding box center [261, 142] width 522 height 284
click at [403, 258] on div at bounding box center [261, 142] width 522 height 284
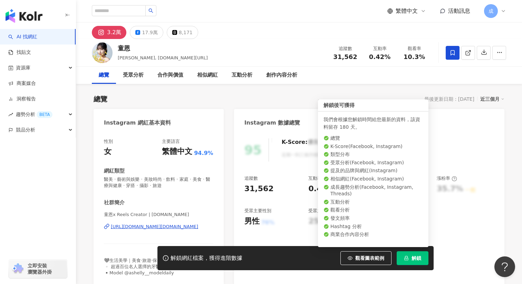
click at [411, 261] on button "解鎖" at bounding box center [413, 258] width 32 height 14
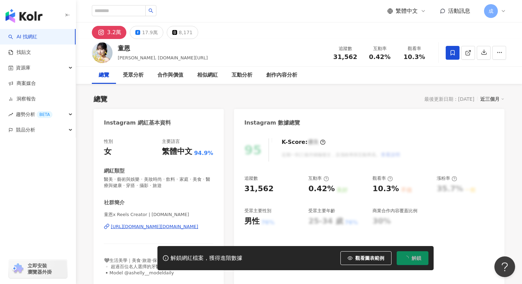
click at [136, 226] on div "https://www.instagram.com/ashelly1130.tw/" at bounding box center [154, 227] width 87 height 6
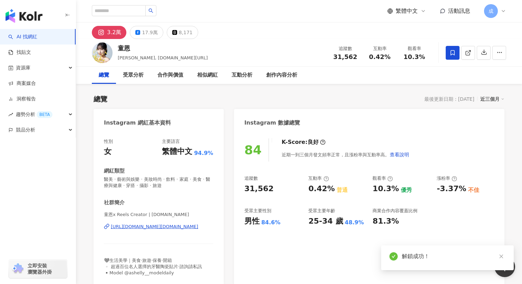
click at [154, 227] on div "https://www.instagram.com/ashelly1130.tw/" at bounding box center [154, 227] width 87 height 6
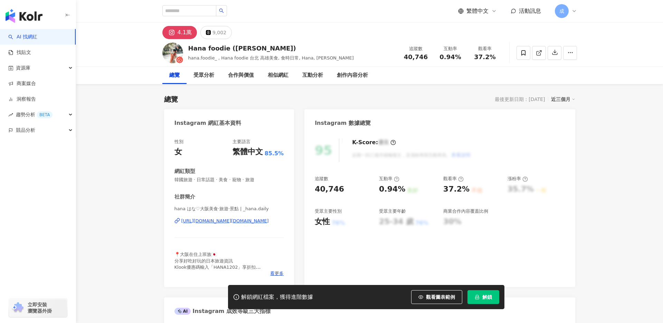
click at [216, 223] on div "https://www.instagram.com/_hana.daily/" at bounding box center [224, 221] width 87 height 6
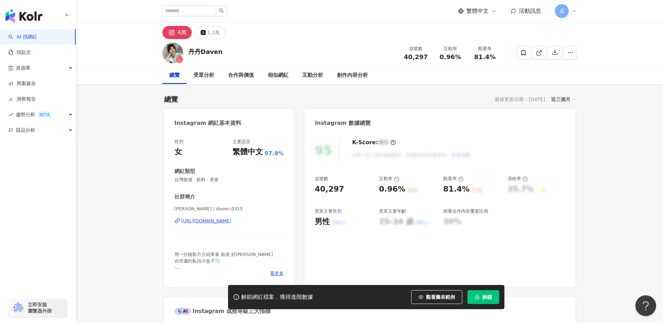
click at [220, 222] on div "[URL][DOMAIN_NAME]" at bounding box center [206, 221] width 50 height 6
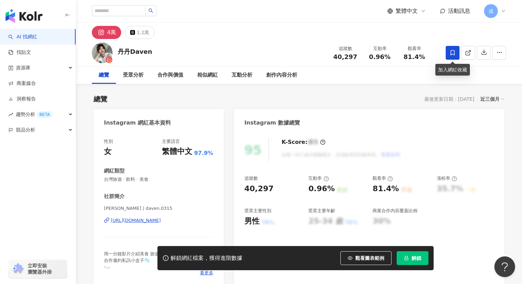
click at [452, 50] on icon at bounding box center [453, 52] width 4 height 5
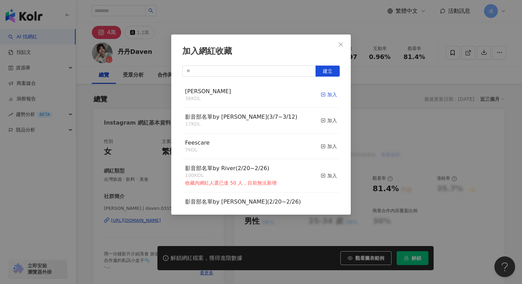
click at [331, 93] on div "加入" at bounding box center [329, 95] width 16 height 8
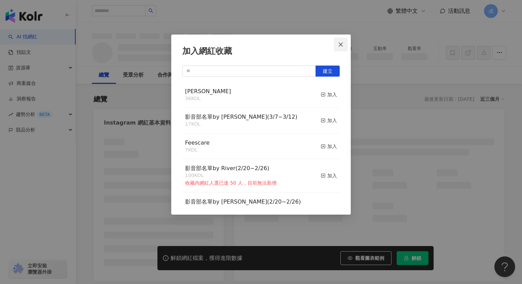
click at [341, 44] on icon "close" at bounding box center [341, 44] width 4 height 4
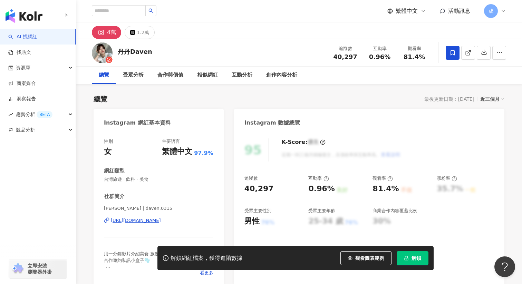
click at [407, 261] on div "加入網紅收藏 建立 [PERSON_NAME] 36 KOL 加入 影音部名單by [PERSON_NAME](3/7~3/12) 17 KOL 加入 Fee…" at bounding box center [261, 142] width 522 height 284
click at [416, 256] on div at bounding box center [261, 142] width 522 height 284
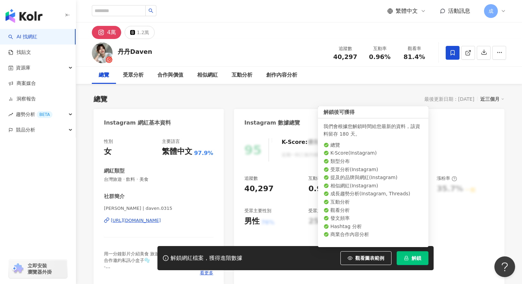
click at [413, 257] on span "解鎖" at bounding box center [417, 259] width 10 height 6
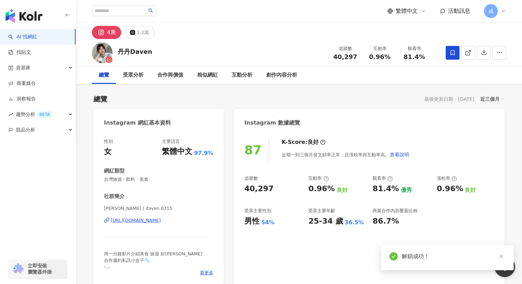
click at [161, 221] on div "https://www.instagram.com/daven.0315/" at bounding box center [136, 221] width 50 height 6
click at [336, 56] on span "40,297" at bounding box center [345, 56] width 24 height 7
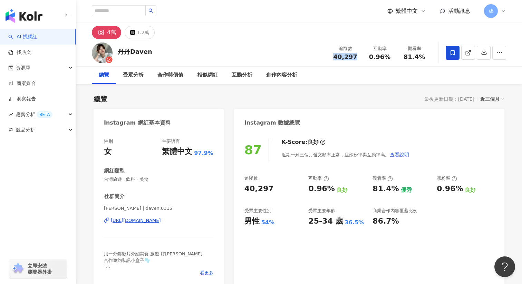
drag, startPoint x: 335, startPoint y: 56, endPoint x: 356, endPoint y: 56, distance: 20.7
click at [356, 56] on div "40,297" at bounding box center [345, 57] width 26 height 7
copy span "40,297"
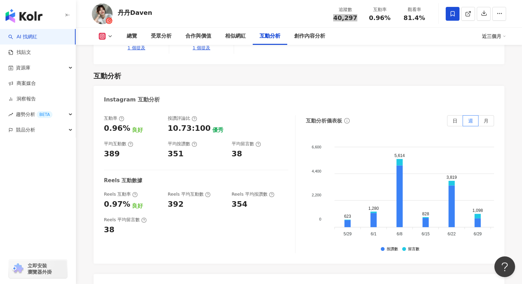
scroll to position [1409, 0]
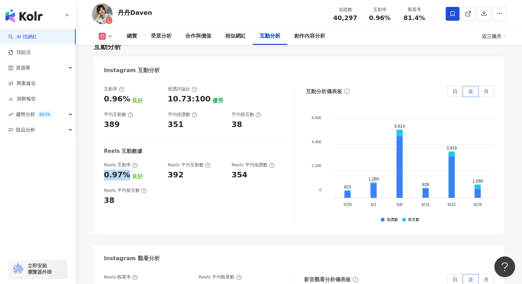
drag, startPoint x: 104, startPoint y: 152, endPoint x: 125, endPoint y: 152, distance: 21.8
click at [125, 170] on div "0.97%" at bounding box center [117, 175] width 26 height 11
copy div "0.97%"
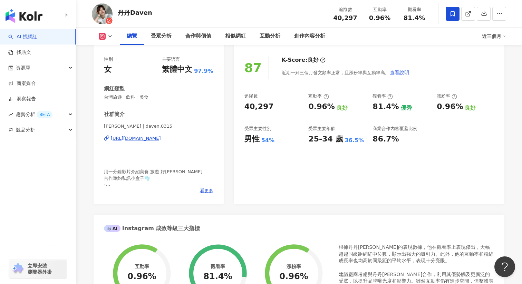
scroll to position [0, 0]
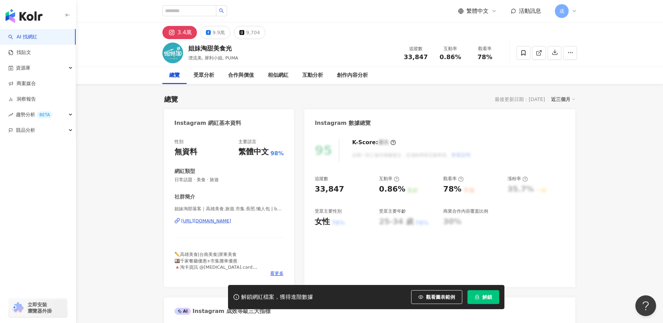
click at [214, 220] on div "[URL][DOMAIN_NAME]" at bounding box center [206, 221] width 50 height 6
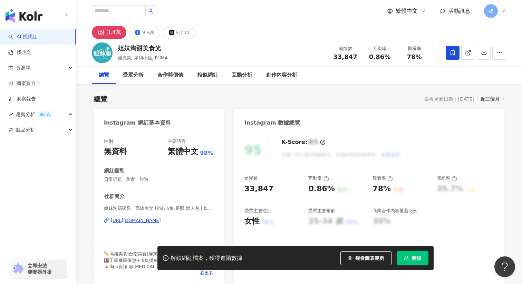
click at [451, 52] on icon at bounding box center [453, 53] width 6 height 6
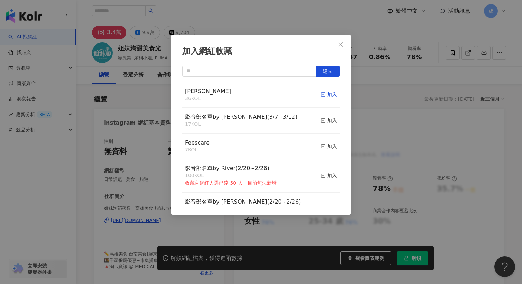
click at [326, 94] on div "加入" at bounding box center [329, 95] width 16 height 8
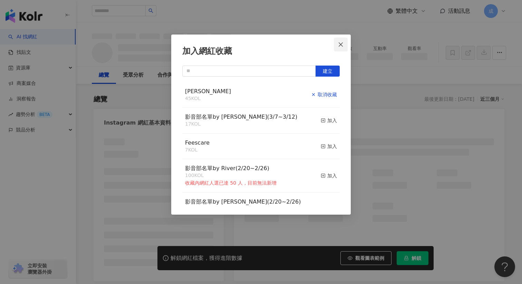
click at [344, 44] on span "Close" at bounding box center [341, 45] width 14 height 6
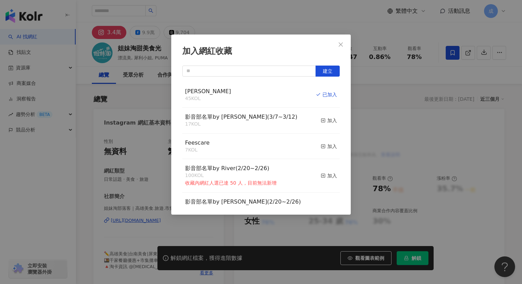
click at [340, 44] on div "加入網紅收藏 建立 [PERSON_NAME] 45 KOL 已加入 影音部名單by [PERSON_NAME](3/7~3/12) 17 KOL 加入 Fe…" at bounding box center [261, 142] width 522 height 284
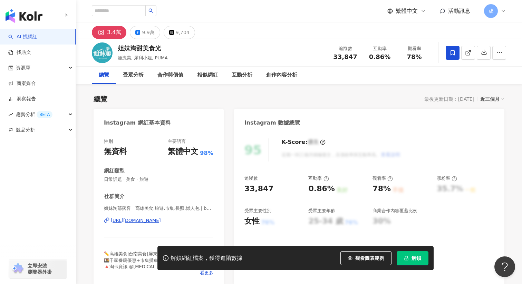
click at [409, 260] on div at bounding box center [261, 142] width 522 height 284
click at [418, 259] on span "解鎖" at bounding box center [417, 259] width 10 height 6
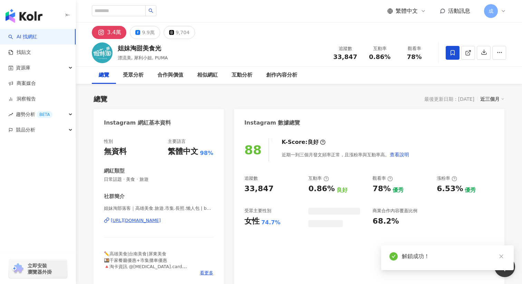
click at [145, 220] on div "[URL][DOMAIN_NAME]" at bounding box center [136, 221] width 50 height 6
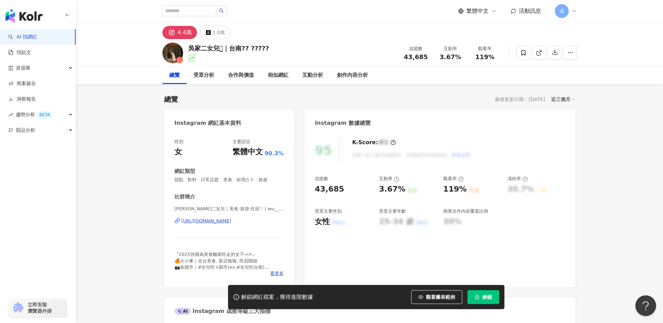
click at [206, 219] on div "https://www.instagram.com/wu___foodie/" at bounding box center [206, 221] width 50 height 6
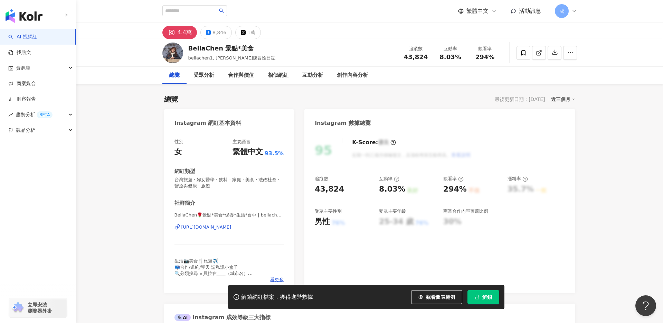
click at [198, 227] on div "https://www.instagram.com/bellachen16/" at bounding box center [206, 227] width 50 height 6
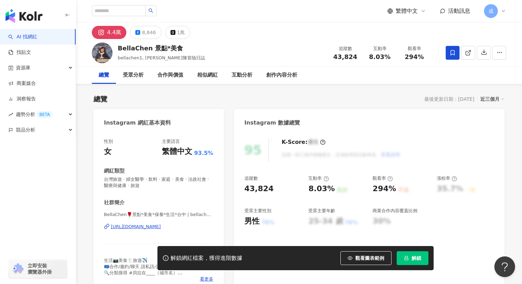
click at [450, 50] on icon at bounding box center [453, 53] width 6 height 6
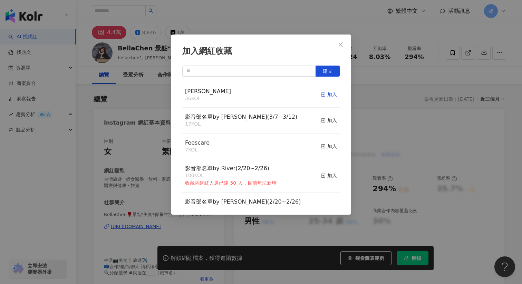
click at [328, 93] on div "加入" at bounding box center [329, 95] width 16 height 8
click at [325, 96] on icon "button" at bounding box center [323, 94] width 5 height 5
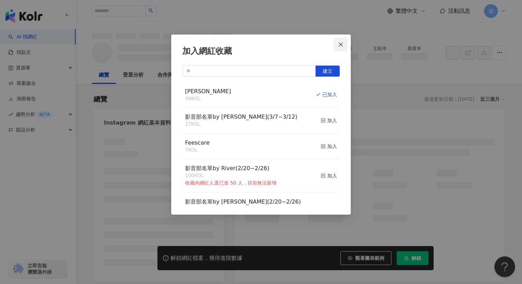
click at [342, 44] on icon "close" at bounding box center [341, 45] width 6 height 6
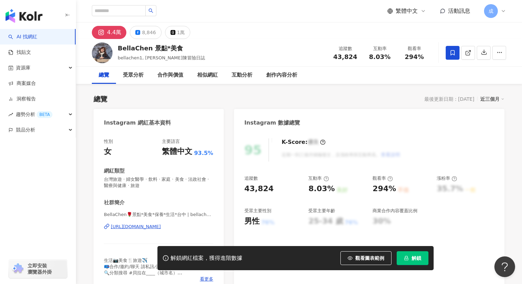
click at [341, 44] on div "加入網紅收藏 建立 RYAN 46 KOL 已加入 影音部名單by Sandy(3/7~3/12) 17 KOL 加入 Feescare 7 KOL 加入 影…" at bounding box center [261, 142] width 522 height 284
click at [410, 274] on div "95 K-Score : 優良 近期一到三個月積極發文，且漲粉率與互動率高。 查看說明 追蹤數 43,824 互動率 8.03% 良好 觀看率 294% 不佳…" at bounding box center [369, 212] width 270 height 161
click at [413, 263] on button "解鎖" at bounding box center [413, 258] width 32 height 14
click at [142, 223] on div "BellaChen🌹景點*美食*保養*生活*台中 | bellachen16 https://www.instagram.com/bellachen16/" at bounding box center [158, 232] width 109 height 40
click at [142, 227] on div "[URL][DOMAIN_NAME]" at bounding box center [136, 227] width 50 height 6
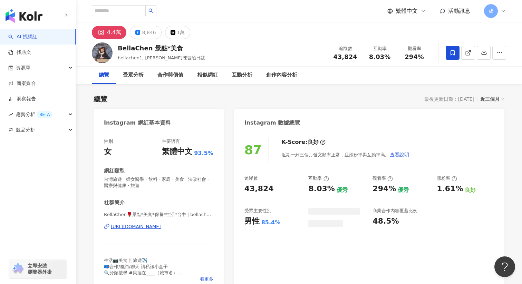
click at [304, 57] on div "BellaChen 景點*美食 bellachen1, 貝拉陳冒險日誌 追蹤數 43,824 互動率 8.03% 觀看率 294%" at bounding box center [299, 52] width 442 height 27
drag, startPoint x: 335, startPoint y: 58, endPoint x: 355, endPoint y: 58, distance: 19.3
click at [355, 58] on span "43,824" at bounding box center [345, 56] width 24 height 7
copy span "43,824"
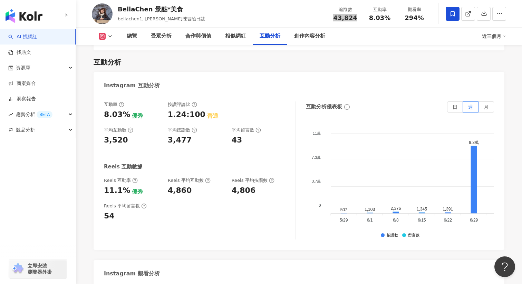
scroll to position [1386, 0]
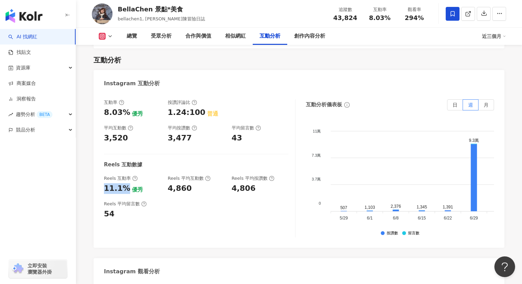
drag, startPoint x: 105, startPoint y: 157, endPoint x: 126, endPoint y: 157, distance: 21.1
click at [126, 183] on div "11.1% 優秀" at bounding box center [132, 188] width 57 height 11
copy div "11.1%"
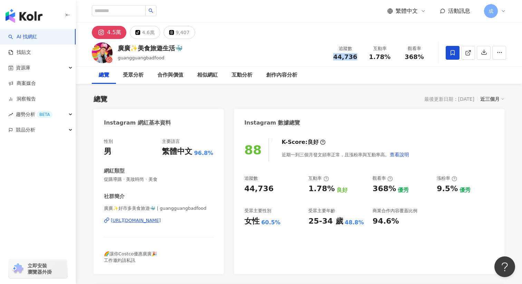
drag, startPoint x: 337, startPoint y: 56, endPoint x: 356, endPoint y: 56, distance: 19.3
click at [356, 56] on div "44,736" at bounding box center [345, 57] width 26 height 7
copy span "44,736"
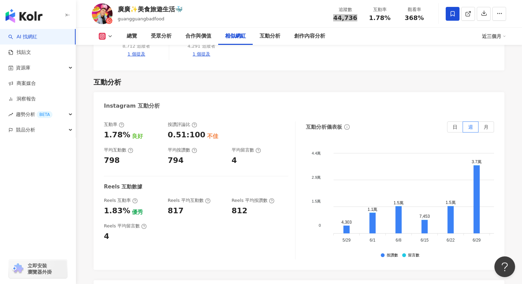
scroll to position [1312, 0]
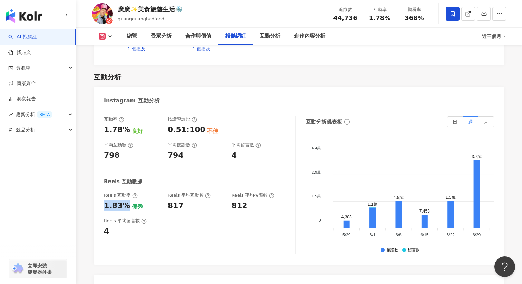
drag, startPoint x: 124, startPoint y: 208, endPoint x: 97, endPoint y: 208, distance: 27.3
click at [97, 208] on div "互動率 1.78% 良好 按讚評論比 0.51:100 不佳 平均互動數 798 平均按讚數 794 平均留言數 4 Reels 互動數據 Reels 互動率…" at bounding box center [299, 186] width 411 height 155
copy div "1.83%"
drag, startPoint x: 118, startPoint y: 9, endPoint x: 194, endPoint y: 9, distance: 75.6
click at [194, 9] on div "廣廣✨美食旅遊生活🐳 guangguangbadfood 追蹤數 44,736 互動率 1.78% 觀看率 368%" at bounding box center [299, 13] width 442 height 27
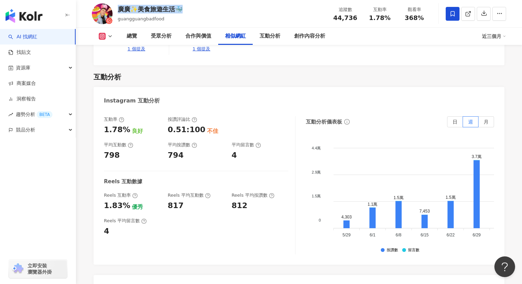
copy div "廣廣✨美食旅遊生活🐳"
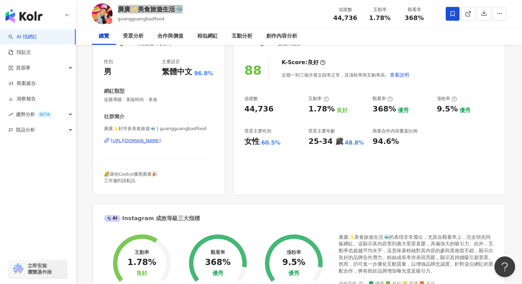
scroll to position [0, 0]
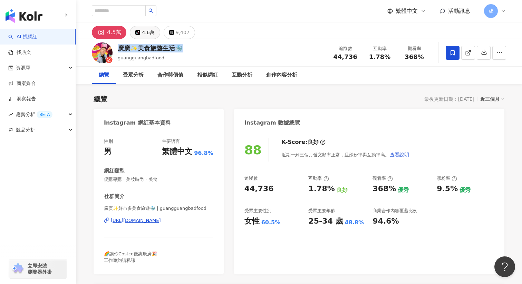
click at [143, 33] on div "4.6萬" at bounding box center [148, 33] width 12 height 10
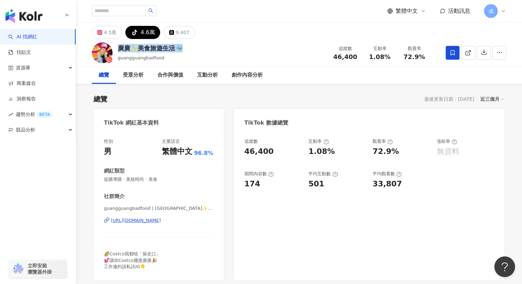
click at [359, 56] on div "追蹤數 46,400" at bounding box center [345, 52] width 35 height 15
drag, startPoint x: 371, startPoint y: 57, endPoint x: 393, endPoint y: 57, distance: 22.1
click at [393, 57] on div "1.08%" at bounding box center [380, 57] width 26 height 7
copy span "1.08%"
click at [157, 218] on div "https://www.tiktok.com/share/user/7110159458505262081" at bounding box center [136, 221] width 50 height 6
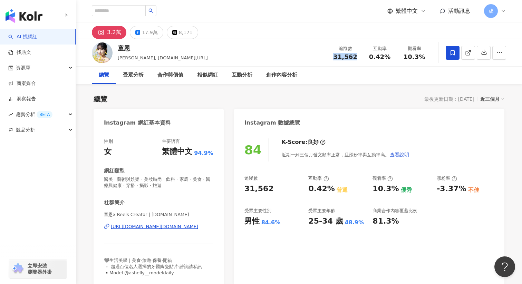
drag, startPoint x: 0, startPoint y: 0, endPoint x: 355, endPoint y: 55, distance: 358.8
click at [355, 55] on div "31,562" at bounding box center [345, 57] width 26 height 7
copy span "31,562"
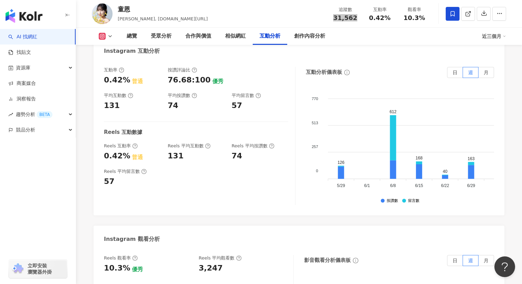
scroll to position [1401, 0]
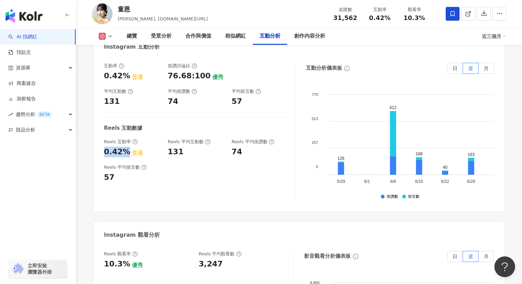
drag, startPoint x: 103, startPoint y: 129, endPoint x: 124, endPoint y: 129, distance: 21.8
click at [124, 129] on div "互動率 0.42% 普通 按讚評論比 76.68:100 優秀 平均互動數 131 平均按讚數 74 平均留言數 57 Reels 互動數據 Reels 互動…" at bounding box center [299, 133] width 411 height 155
copy div "0.42%"
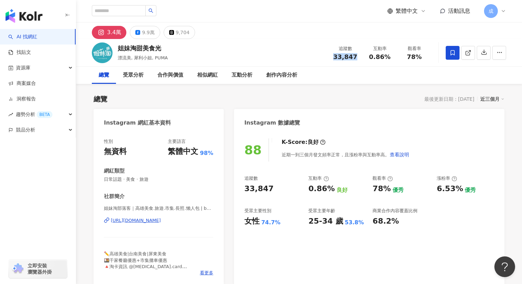
drag, startPoint x: 335, startPoint y: 57, endPoint x: 362, endPoint y: 57, distance: 26.9
click at [362, 57] on div "追蹤數 33,847 互動率 0.86% 觀看率 78%" at bounding box center [380, 52] width 104 height 20
copy span "33,847"
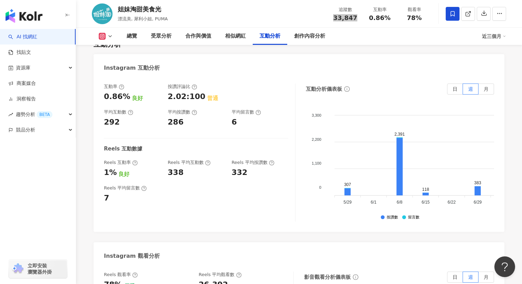
scroll to position [1391, 0]
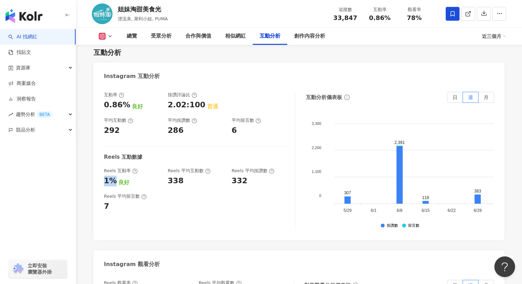
drag, startPoint x: 103, startPoint y: 157, endPoint x: 112, endPoint y: 157, distance: 9.0
click at [112, 157] on div "互動率 0.86% 良好 按讚評論比 2.02:100 普通 平均互動數 292 平均按讚數 286 平均留言數 6 Reels 互動數據 Reels 互動率…" at bounding box center [299, 162] width 411 height 155
copy div "1%"
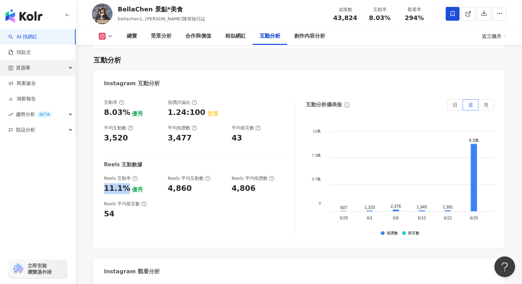
click at [37, 68] on div "資源庫" at bounding box center [38, 68] width 76 height 16
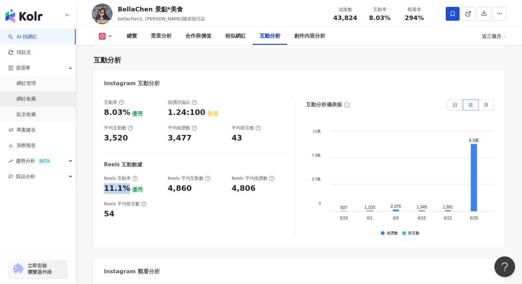
click at [35, 97] on link "網紅收藏" at bounding box center [26, 99] width 19 height 7
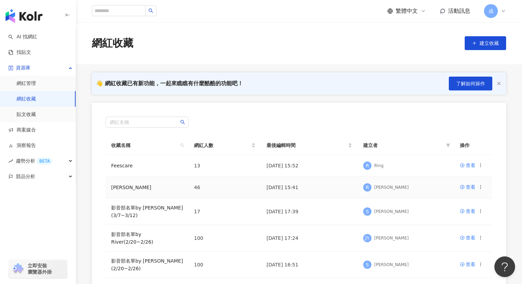
scroll to position [7, 0]
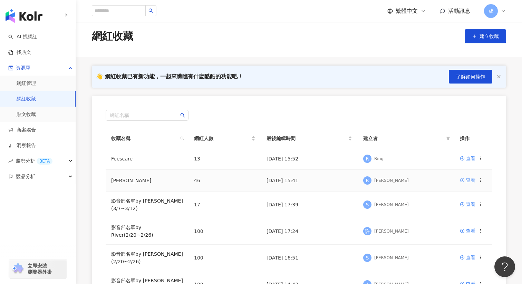
click at [471, 180] on div "查看" at bounding box center [471, 180] width 10 height 8
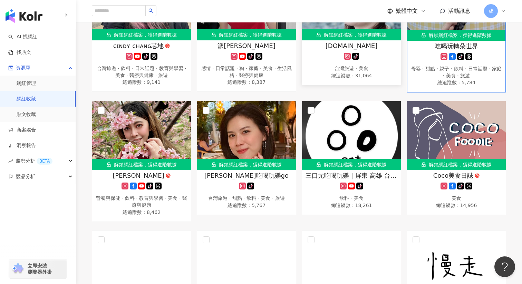
scroll to position [175, 0]
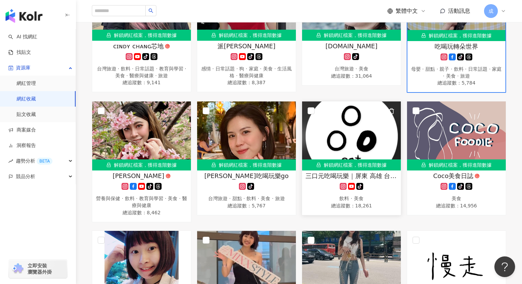
click at [311, 105] on img at bounding box center [351, 136] width 99 height 69
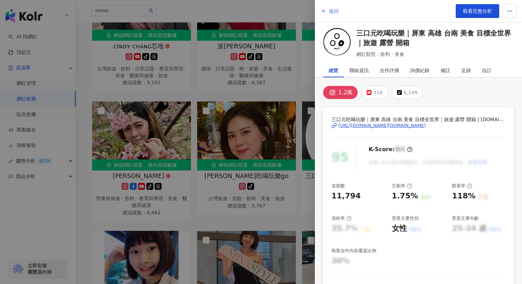
click at [327, 11] on button "返回" at bounding box center [329, 11] width 19 height 14
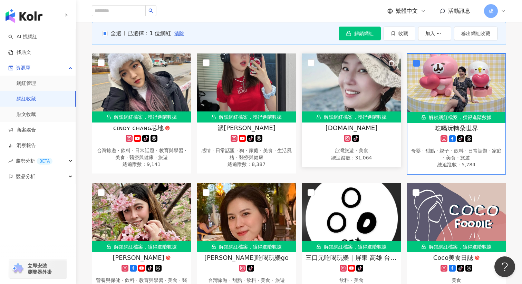
scroll to position [94, 0]
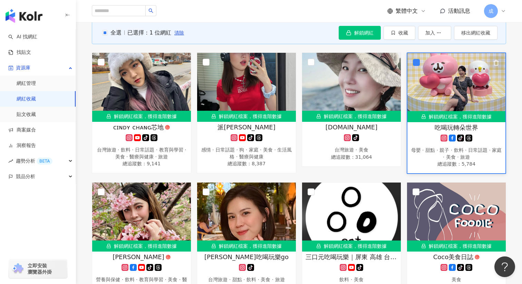
click at [496, 61] on icon "button" at bounding box center [496, 63] width 6 height 6
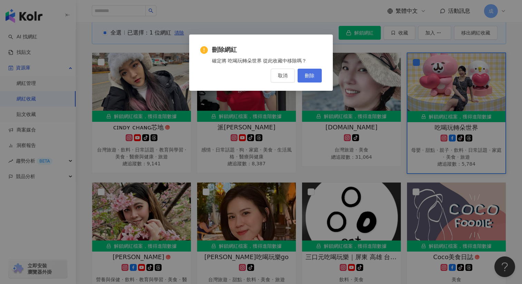
click at [308, 75] on span "刪除" at bounding box center [310, 76] width 10 height 6
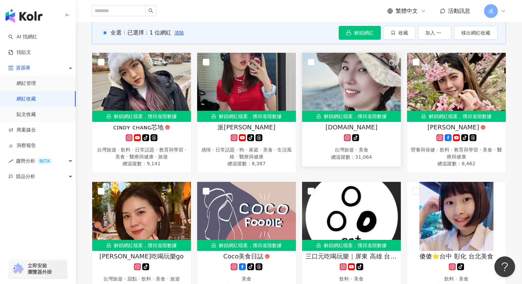
click at [392, 61] on polyline "button" at bounding box center [391, 61] width 5 height 0
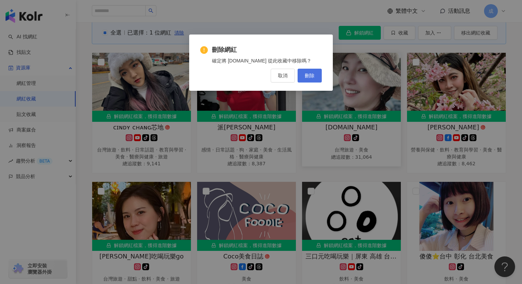
click at [310, 74] on span "刪除" at bounding box center [310, 76] width 10 height 6
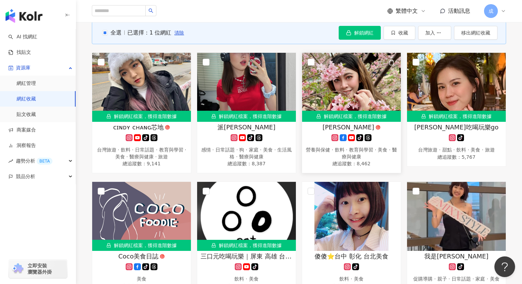
click at [391, 61] on polyline "button" at bounding box center [391, 61] width 5 height 0
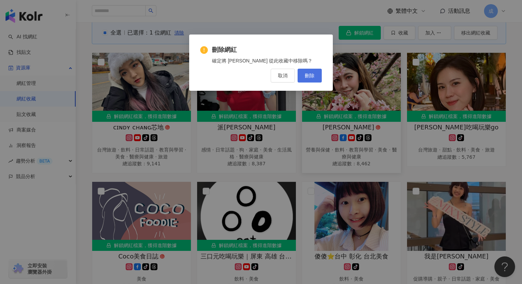
click at [309, 76] on span "刪除" at bounding box center [310, 76] width 10 height 6
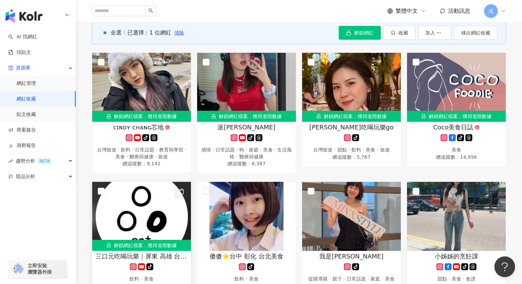
click at [182, 190] on polyline "button" at bounding box center [181, 190] width 5 height 0
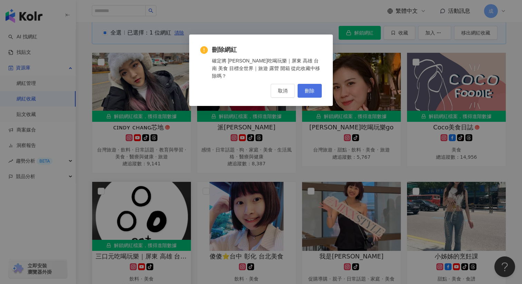
click at [306, 88] on span "刪除" at bounding box center [310, 91] width 10 height 6
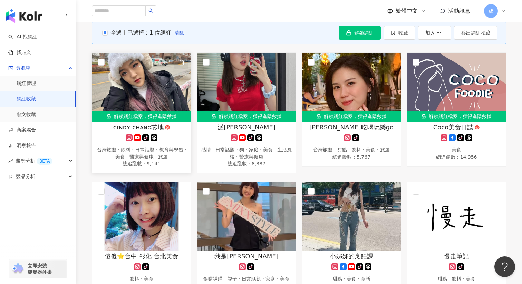
click at [182, 61] on icon "button" at bounding box center [182, 62] width 6 height 6
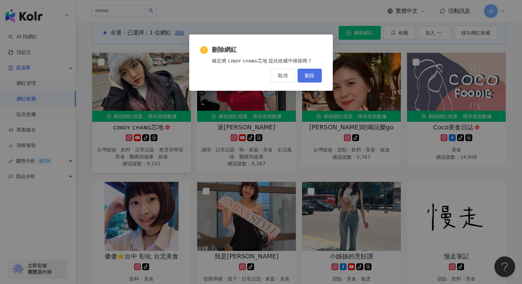
click at [313, 75] on span "刪除" at bounding box center [310, 76] width 10 height 6
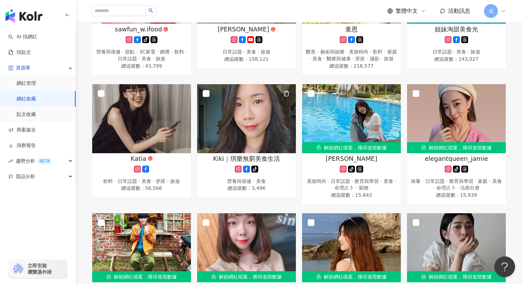
scroll to position [701, 0]
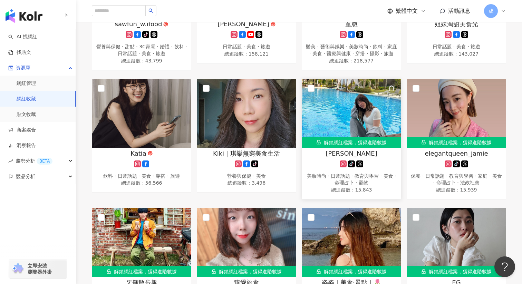
click at [391, 86] on icon "button" at bounding box center [392, 88] width 6 height 6
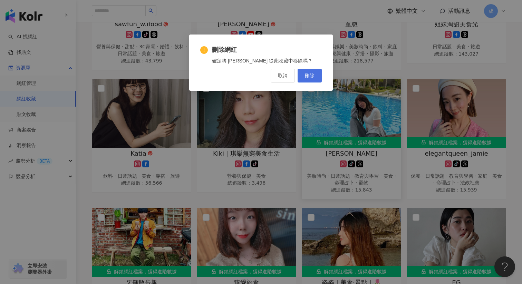
click at [312, 77] on span "刪除" at bounding box center [310, 76] width 10 height 6
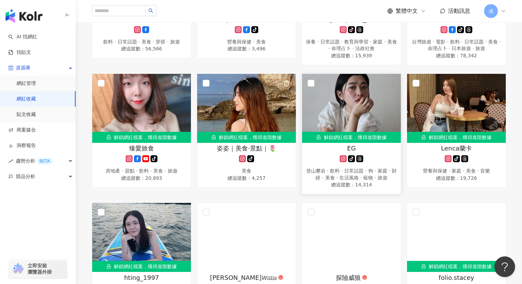
scroll to position [845, 0]
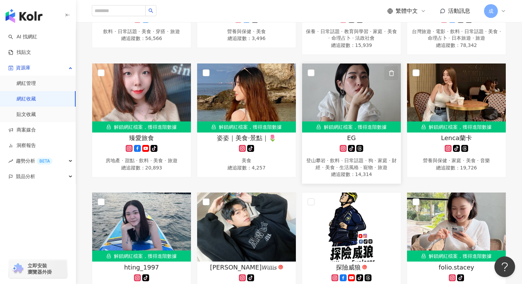
click at [391, 70] on icon "button" at bounding box center [392, 73] width 6 height 6
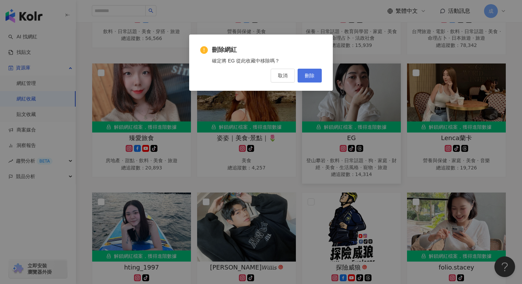
click at [309, 73] on span "刪除" at bounding box center [310, 76] width 10 height 6
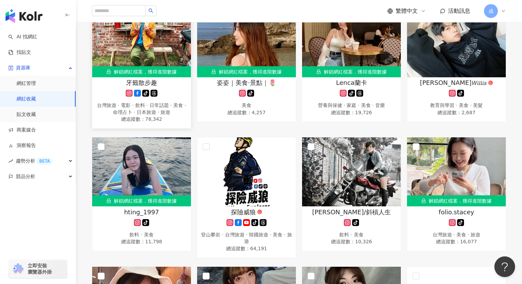
scroll to position [908, 0]
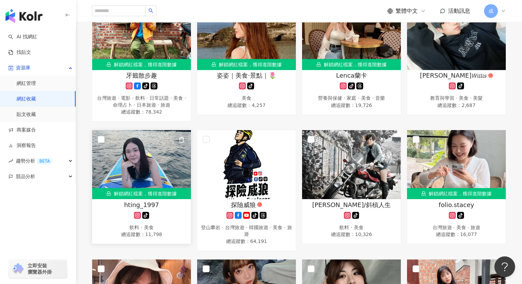
click at [182, 137] on icon "button" at bounding box center [182, 140] width 6 height 6
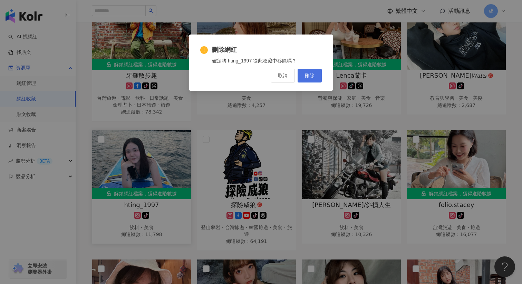
click at [309, 74] on span "刪除" at bounding box center [310, 76] width 10 height 6
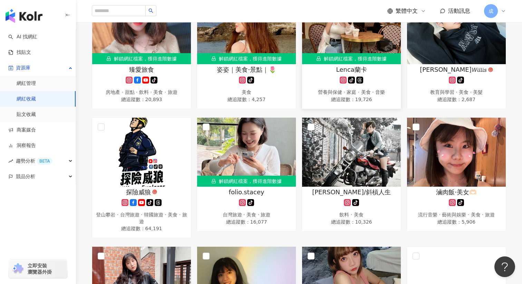
scroll to position [911, 0]
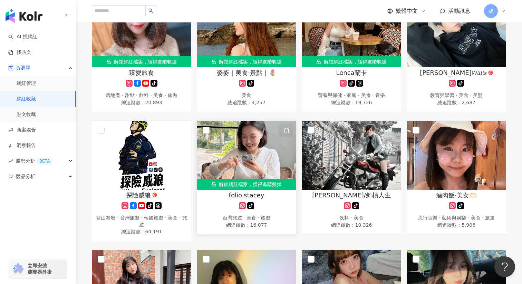
click at [286, 127] on icon "button" at bounding box center [287, 130] width 6 height 6
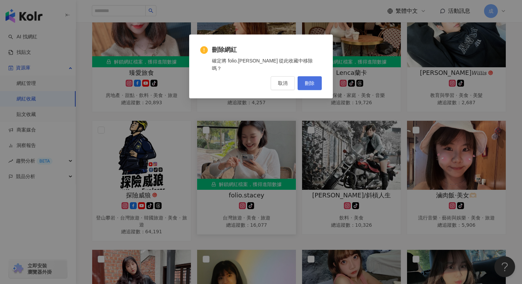
click at [309, 80] on span "刪除" at bounding box center [310, 83] width 10 height 6
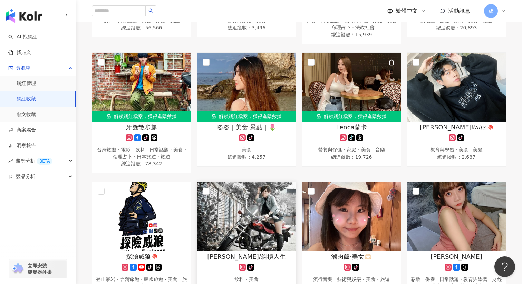
scroll to position [848, 0]
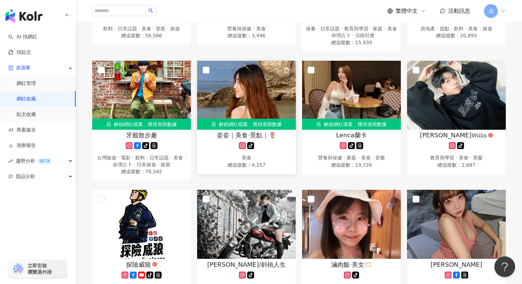
drag, startPoint x: 293, startPoint y: 66, endPoint x: 286, endPoint y: 67, distance: 7.0
click at [286, 67] on icon "button" at bounding box center [287, 70] width 6 height 6
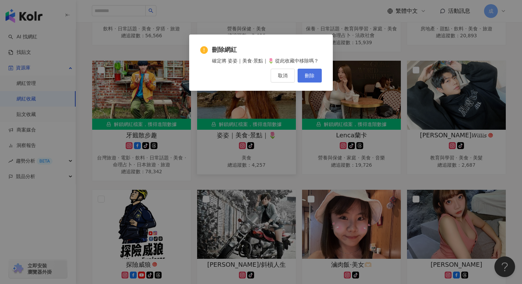
click at [309, 77] on span "刪除" at bounding box center [310, 76] width 10 height 6
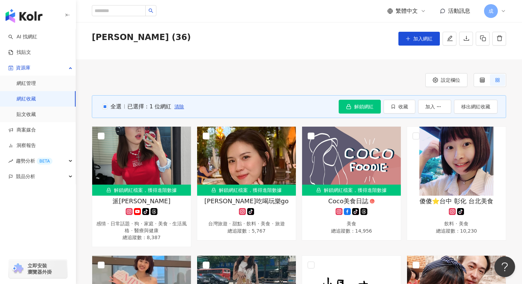
scroll to position [36, 0]
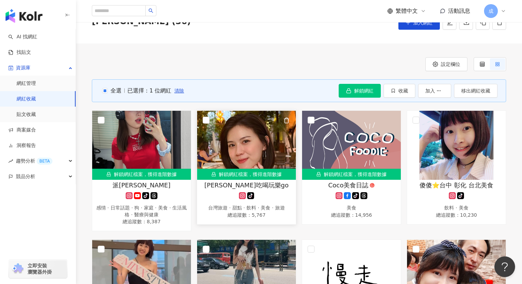
click at [287, 119] on icon "button" at bounding box center [287, 120] width 6 height 6
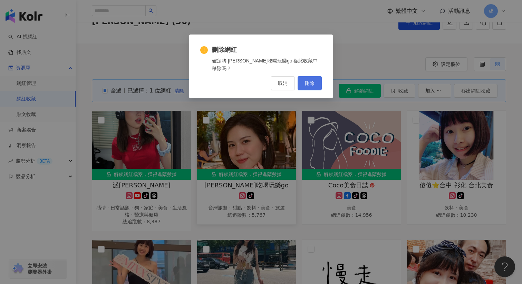
click at [315, 77] on button "刪除" at bounding box center [310, 83] width 24 height 14
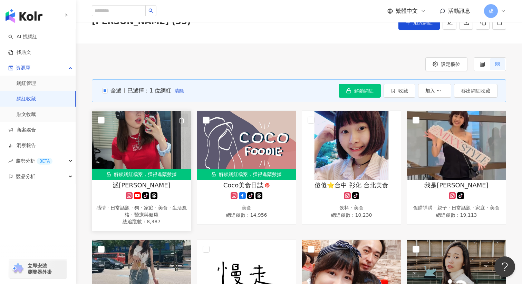
click at [180, 118] on icon "button" at bounding box center [182, 120] width 4 height 5
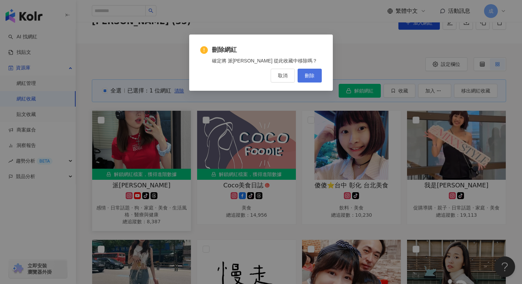
click at [313, 73] on span "刪除" at bounding box center [310, 76] width 10 height 6
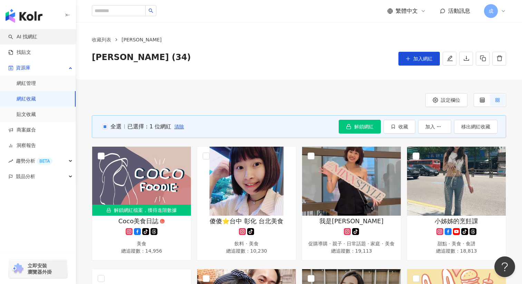
click at [36, 38] on link "AI 找網紅" at bounding box center [22, 36] width 29 height 7
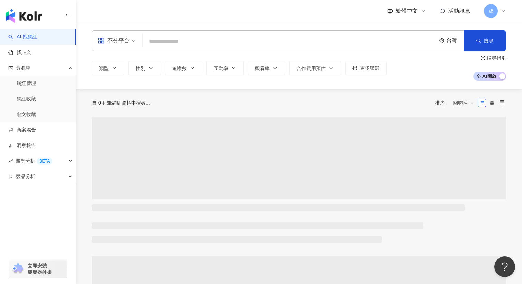
click at [185, 38] on input "search" at bounding box center [289, 41] width 288 height 13
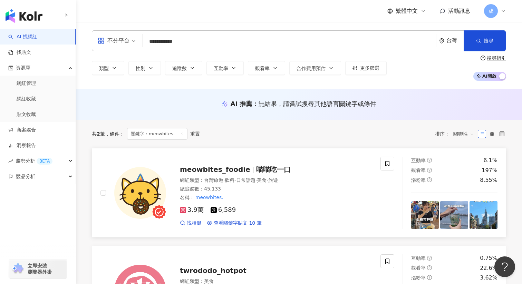
click at [230, 170] on span "meowbites_foodie" at bounding box center [215, 169] width 70 height 8
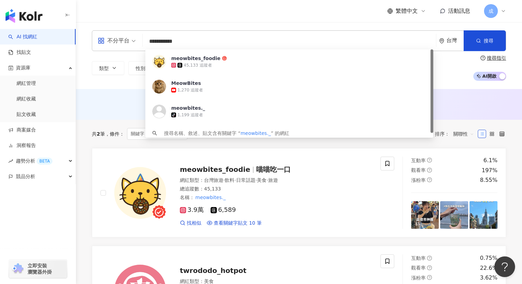
drag, startPoint x: 190, startPoint y: 40, endPoint x: 144, endPoint y: 40, distance: 46.6
click at [144, 40] on div "**********" at bounding box center [299, 40] width 414 height 21
paste input "search"
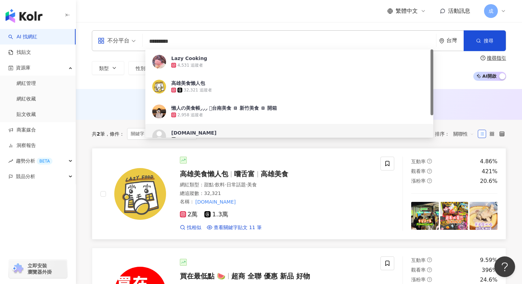
click at [209, 173] on span "高雄美食懶人包" at bounding box center [204, 174] width 48 height 8
drag, startPoint x: 186, startPoint y: 38, endPoint x: 130, endPoint y: 38, distance: 55.6
click at [130, 38] on div "不分平台 ********* 台灣 搜尋 62ef7395-e499-4154-a304-32a1549b24d8 https://www.tiktok.co…" at bounding box center [299, 40] width 414 height 21
paste input "********"
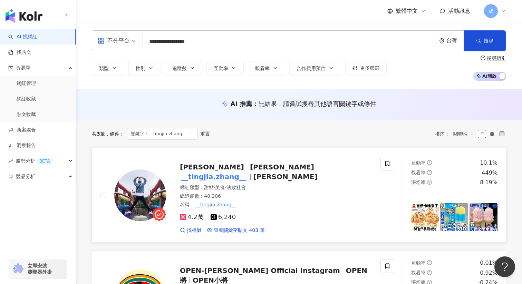
click at [250, 167] on span "Tim" at bounding box center [282, 167] width 64 height 8
click at [193, 39] on input "**********" at bounding box center [289, 41] width 288 height 13
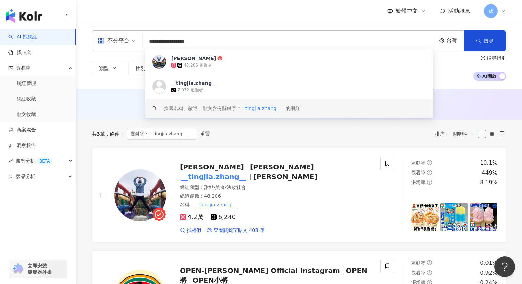
drag, startPoint x: 213, startPoint y: 40, endPoint x: 95, endPoint y: 40, distance: 117.8
click at [95, 40] on div "**********" at bounding box center [299, 40] width 414 height 21
paste input "search"
type input "**********"
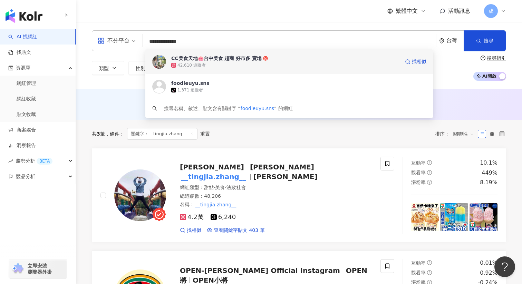
click at [262, 65] on div "42,610 追蹤者" at bounding box center [285, 65] width 229 height 7
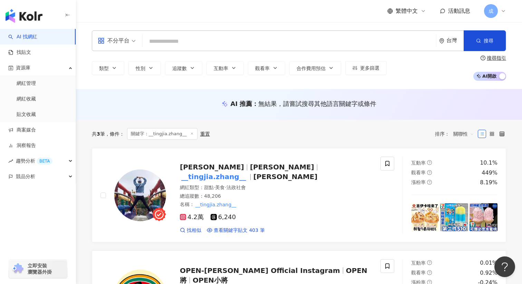
click at [214, 45] on input "search" at bounding box center [289, 41] width 288 height 13
paste input "*********"
type input "*********"
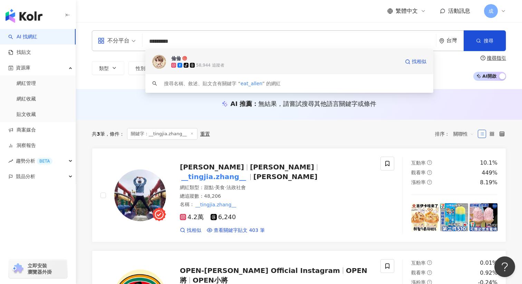
click at [210, 63] on div "58,944 追蹤者" at bounding box center [210, 66] width 28 height 6
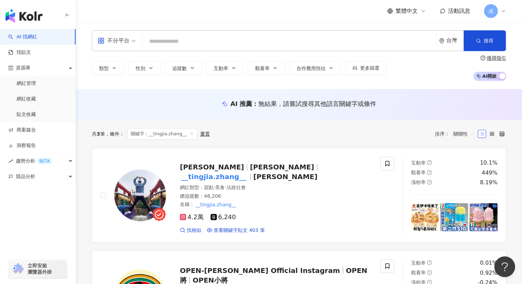
click at [169, 43] on input "search" at bounding box center [289, 41] width 288 height 13
paste input "********"
type input "********"
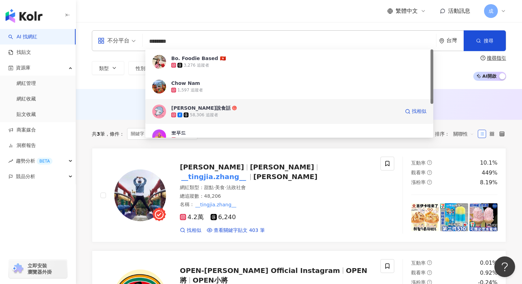
click at [193, 109] on div "阿BO說食話" at bounding box center [200, 108] width 59 height 7
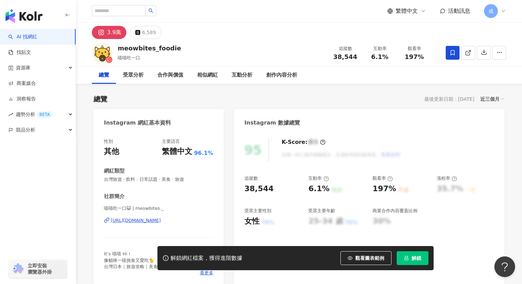
click at [447, 50] on span at bounding box center [453, 53] width 14 height 14
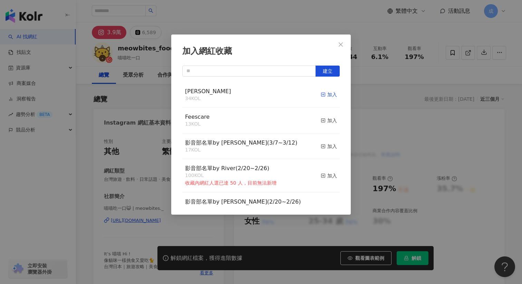
click at [322, 97] on icon "button" at bounding box center [323, 94] width 5 height 5
click at [339, 45] on icon "close" at bounding box center [341, 45] width 6 height 6
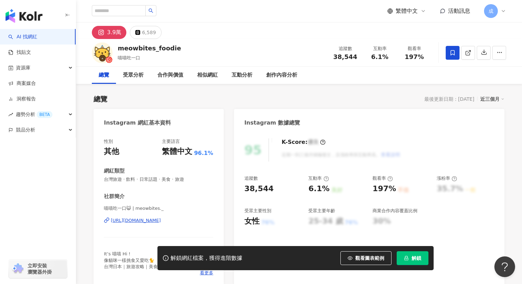
click at [406, 259] on icon "lock" at bounding box center [406, 258] width 5 height 5
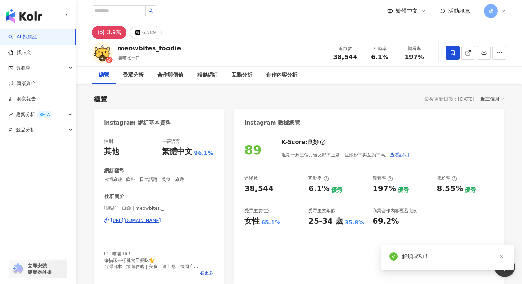
click at [140, 220] on div "[URL][DOMAIN_NAME]" at bounding box center [136, 221] width 50 height 6
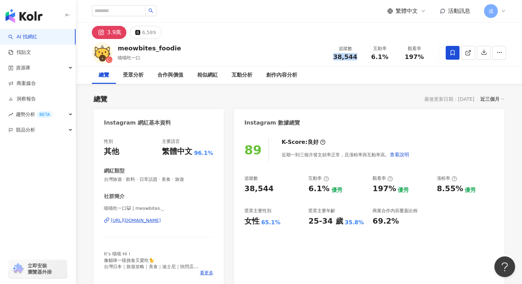
drag, startPoint x: 336, startPoint y: 55, endPoint x: 355, endPoint y: 55, distance: 18.3
click at [355, 55] on span "38,544" at bounding box center [345, 56] width 24 height 7
copy span "38,544"
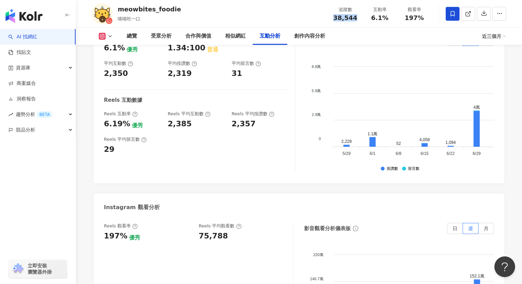
scroll to position [1480, 0]
click at [101, 89] on div "互動率 6.1% 優秀 按讚評論比 1.34:100 普通 平均互動數 2,350 平均按讚數 2,319 平均留言數 31 Reels 互動數據 Reels…" at bounding box center [299, 106] width 411 height 155
drag, startPoint x: 103, startPoint y: 92, endPoint x: 124, endPoint y: 92, distance: 21.1
click at [124, 92] on div "互動率 6.1% 優秀 按讚評論比 1.34:100 普通 平均互動數 2,350 平均按讚數 2,319 平均留言數 31 Reels 互動數據 Reels…" at bounding box center [299, 106] width 411 height 155
copy div "6.19%"
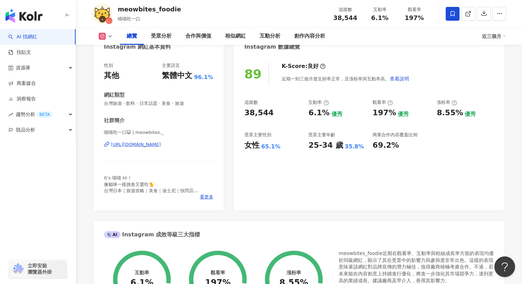
scroll to position [0, 0]
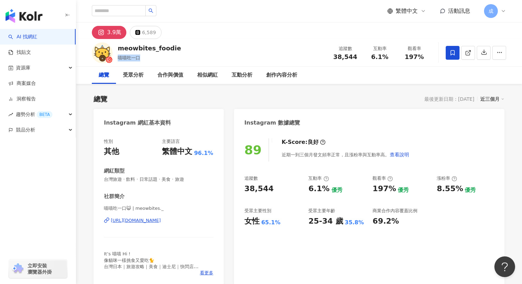
drag, startPoint x: 151, startPoint y: 58, endPoint x: 119, endPoint y: 58, distance: 32.1
click at [119, 58] on div "喵喵吃一口" at bounding box center [149, 58] width 63 height 7
copy span "喵喵吃一口"
click at [30, 34] on link "AI 找網紅" at bounding box center [22, 36] width 29 height 7
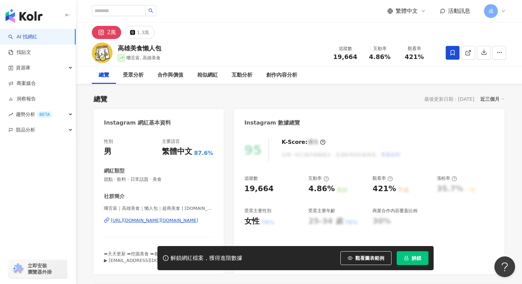
click at [453, 53] on icon at bounding box center [453, 53] width 6 height 6
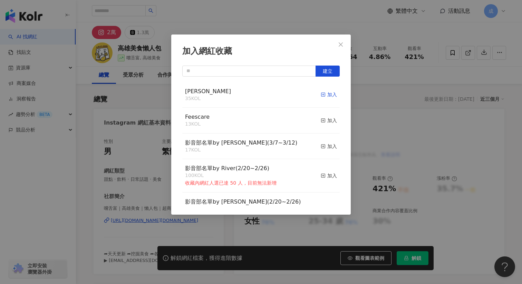
click at [324, 95] on icon "button" at bounding box center [323, 94] width 5 height 5
click at [344, 44] on span "Close" at bounding box center [341, 45] width 14 height 6
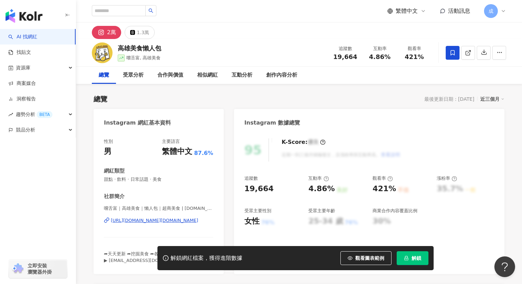
click at [416, 256] on span "解鎖" at bounding box center [417, 259] width 10 height 6
drag, startPoint x: 333, startPoint y: 56, endPoint x: 355, endPoint y: 56, distance: 21.8
click at [355, 56] on div "19,664" at bounding box center [345, 57] width 26 height 7
copy span "19,664"
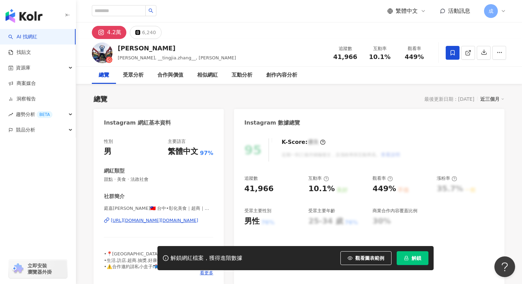
click at [453, 52] on icon at bounding box center [453, 53] width 6 height 6
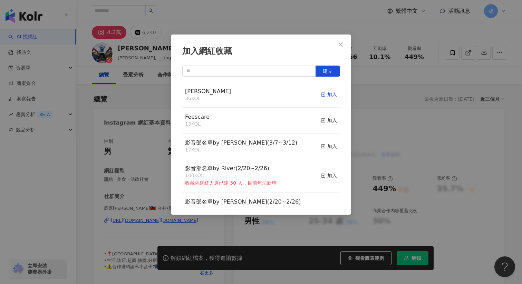
click at [323, 93] on rect "button" at bounding box center [324, 95] width 4 height 4
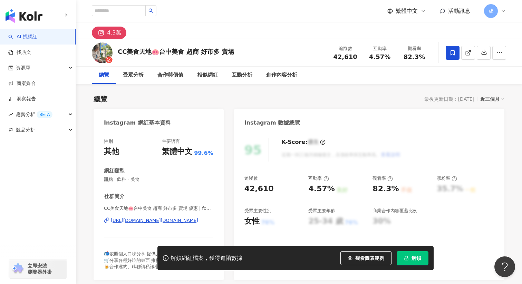
click at [450, 51] on icon at bounding box center [453, 53] width 6 height 6
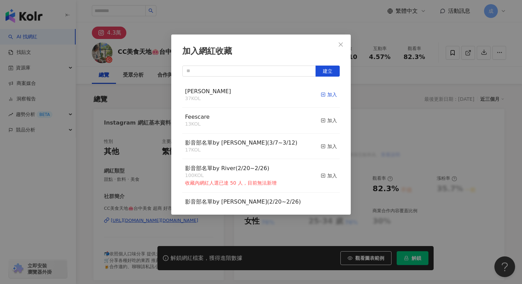
click at [323, 97] on icon "button" at bounding box center [323, 94] width 5 height 5
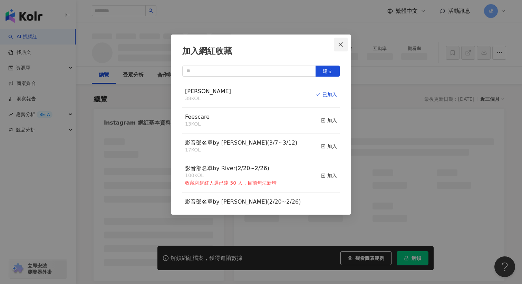
click at [339, 43] on icon "close" at bounding box center [341, 45] width 6 height 6
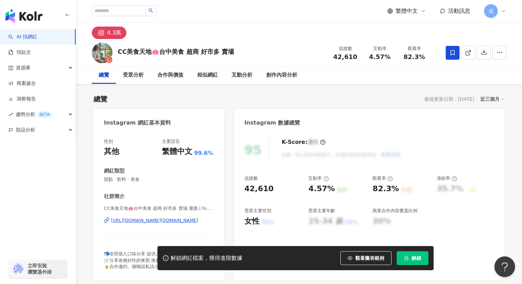
click at [419, 259] on span "解鎖" at bounding box center [417, 259] width 10 height 6
click at [414, 259] on span "解鎖" at bounding box center [417, 259] width 10 height 6
click at [335, 55] on span "42,610" at bounding box center [345, 56] width 24 height 7
drag, startPoint x: 335, startPoint y: 59, endPoint x: 356, endPoint y: 58, distance: 21.1
click at [356, 58] on div "42,610" at bounding box center [345, 57] width 26 height 7
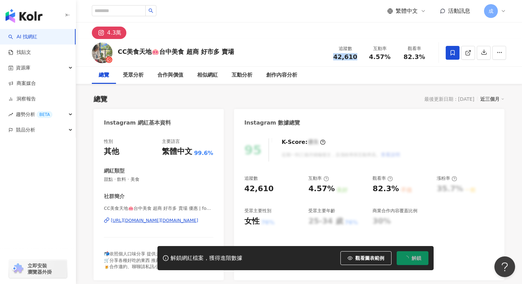
copy span "42,610"
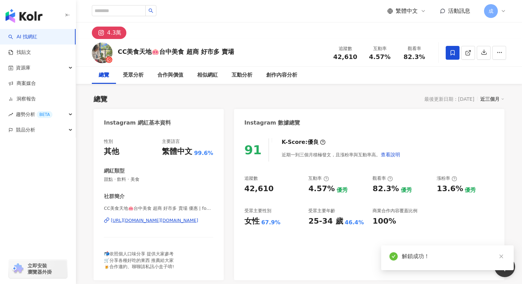
click at [136, 221] on div "https://www.instagram.com/foodieuyu.sns/" at bounding box center [154, 221] width 87 height 6
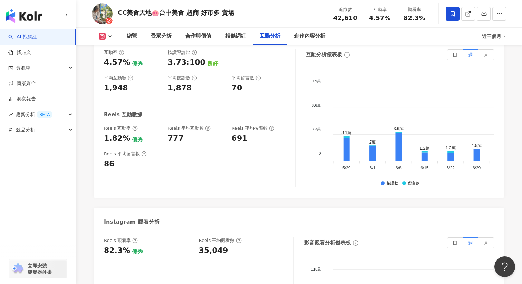
scroll to position [1388, 0]
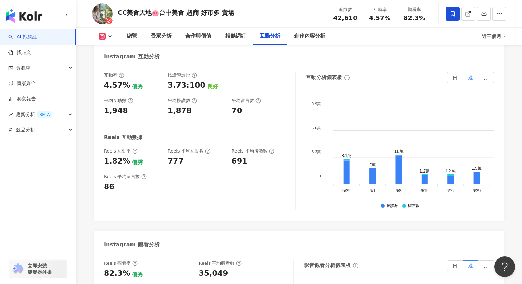
click at [103, 159] on div "互動率 4.57% 優秀 按讚評論比 3.73:100 良好 平均互動數 1,948 平均按讚數 1,878 平均留言數 70 Reels 互動數據 Reel…" at bounding box center [299, 142] width 411 height 155
drag, startPoint x: 102, startPoint y: 161, endPoint x: 123, endPoint y: 161, distance: 21.8
click at [123, 161] on div "互動率 4.57% 優秀 按讚評論比 3.73:100 良好 平均互動數 1,948 平均按讚數 1,878 平均留言數 70 Reels 互動數據 Reel…" at bounding box center [299, 142] width 411 height 155
copy div "1.82%"
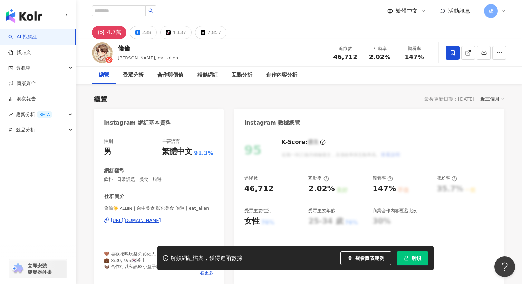
click at [449, 56] on span at bounding box center [453, 53] width 14 height 14
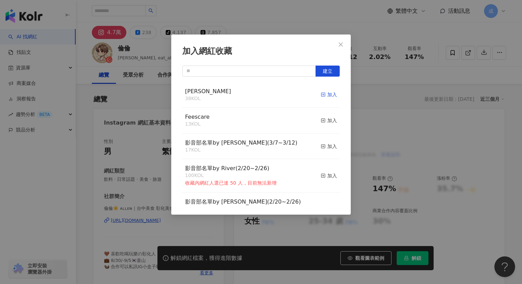
click at [321, 96] on icon "button" at bounding box center [323, 94] width 5 height 5
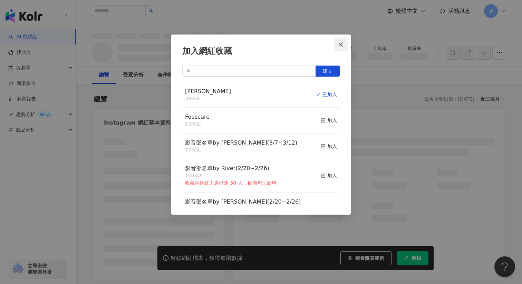
click at [340, 45] on icon "close" at bounding box center [341, 45] width 6 height 6
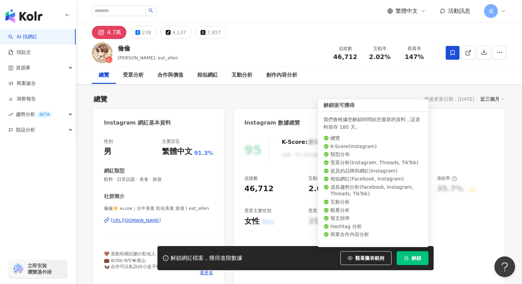
click at [409, 258] on button "解鎖" at bounding box center [413, 258] width 32 height 14
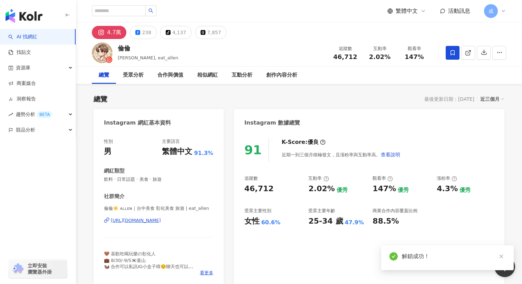
click at [336, 58] on span "46,712" at bounding box center [345, 56] width 24 height 7
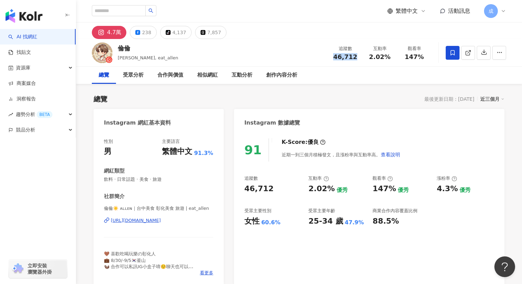
drag, startPoint x: 335, startPoint y: 57, endPoint x: 357, endPoint y: 57, distance: 21.8
click at [357, 57] on div "46,712" at bounding box center [345, 57] width 26 height 7
copy span "46,712"
drag, startPoint x: 267, startPoint y: -88, endPoint x: 224, endPoint y: -113, distance: 50.3
click at [224, 0] on html "AI 找網紅 找貼文 資源庫 商案媒合 洞察報告 趨勢分析 BETA 競品分析 立即安裝 瀏覽器外掛 繁體中文 活動訊息 成 4.7萬 238 tiktok-…" at bounding box center [261, 142] width 522 height 284
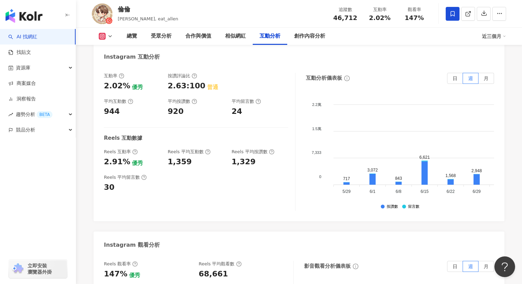
scroll to position [1383, 0]
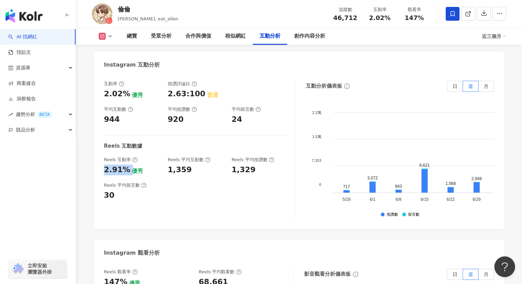
drag, startPoint x: 103, startPoint y: 148, endPoint x: 127, endPoint y: 148, distance: 23.5
click at [127, 148] on div "互動率 2.02% 優秀 按讚評論比 2.63:100 普通 平均互動數 944 平均按讚數 920 平均留言數 24 Reels 互動數據 Reels 互動…" at bounding box center [299, 151] width 411 height 155
copy div "2.91%"
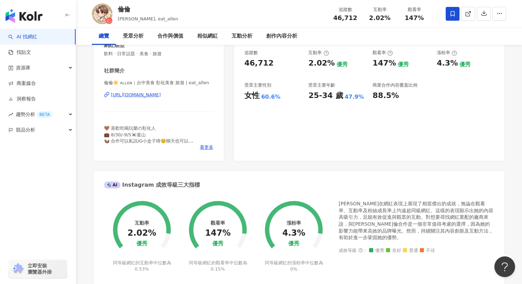
scroll to position [0, 0]
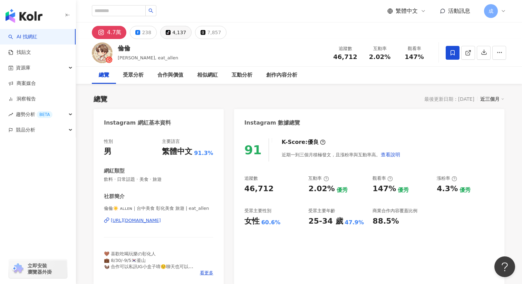
click at [181, 32] on div "4,137" at bounding box center [179, 33] width 14 height 10
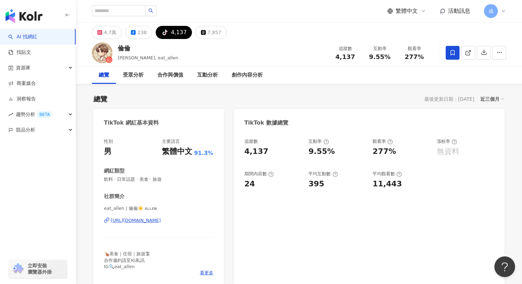
click at [144, 221] on div "https://www.tiktok.com/share/user/6593478994942722050" at bounding box center [136, 221] width 50 height 6
click at [355, 45] on div "追蹤數" at bounding box center [345, 48] width 26 height 7
drag, startPoint x: 338, startPoint y: 56, endPoint x: 367, endPoint y: 55, distance: 29.7
click at [367, 55] on div "追蹤數 4,137 互動率 9.55% 觀看率 277%" at bounding box center [380, 52] width 104 height 20
copy div "4,137 互動率"
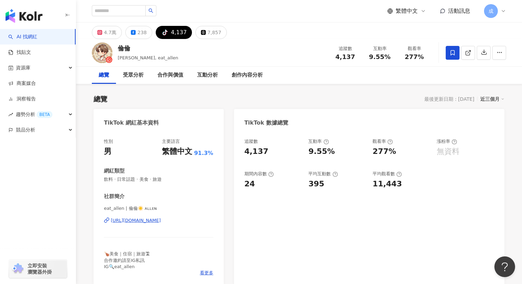
click at [357, 74] on div "總覽 受眾分析 合作與價值 互動分析 創作內容分析" at bounding box center [299, 75] width 414 height 17
drag, startPoint x: 338, startPoint y: 57, endPoint x: 352, endPoint y: 57, distance: 14.2
click at [352, 57] on span "4,137" at bounding box center [346, 56] width 20 height 7
copy span "4,137"
drag, startPoint x: 372, startPoint y: 56, endPoint x: 391, endPoint y: 56, distance: 18.6
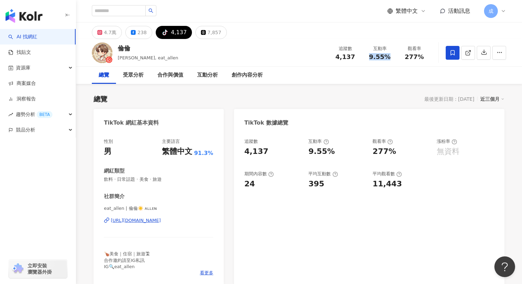
click at [391, 56] on div "9.55%" at bounding box center [380, 57] width 26 height 7
copy span "9.55%"
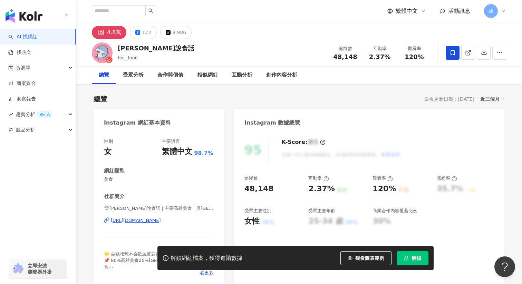
click at [449, 52] on span at bounding box center [453, 53] width 14 height 14
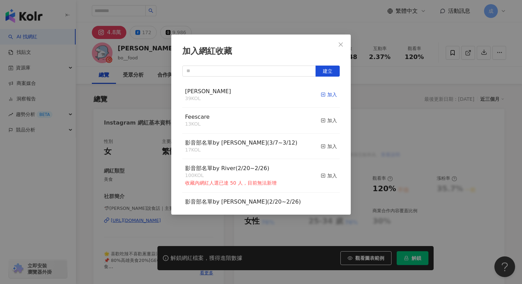
click at [324, 97] on icon "button" at bounding box center [323, 94] width 5 height 5
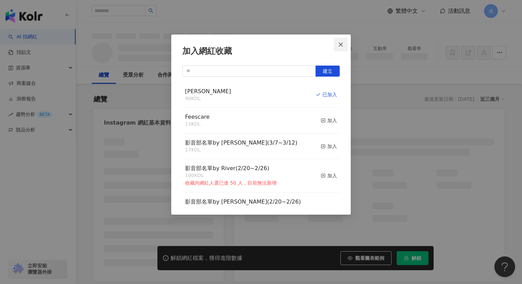
click at [342, 43] on icon "close" at bounding box center [341, 44] width 4 height 4
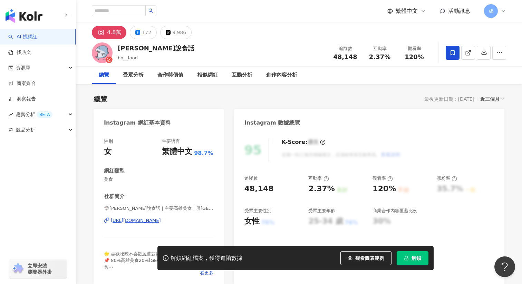
click at [418, 260] on span "解鎖" at bounding box center [417, 259] width 10 height 6
drag, startPoint x: 117, startPoint y: 48, endPoint x: 159, endPoint y: 48, distance: 41.8
click at [159, 48] on div "[PERSON_NAME]說食話 bo__food 追蹤數 48,148 互動率 2.37% 觀看率 120%" at bounding box center [299, 52] width 442 height 27
copy div "[PERSON_NAME]說食話"
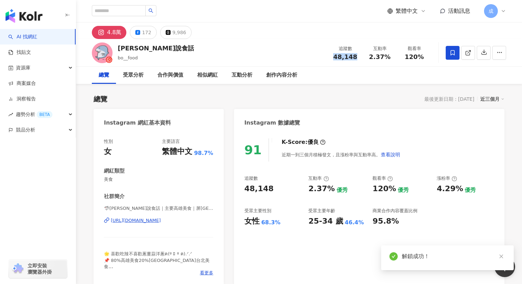
drag, startPoint x: 331, startPoint y: 56, endPoint x: 361, endPoint y: 56, distance: 30.4
click at [361, 56] on div "追蹤數 48,148" at bounding box center [345, 52] width 35 height 15
copy span "48,148"
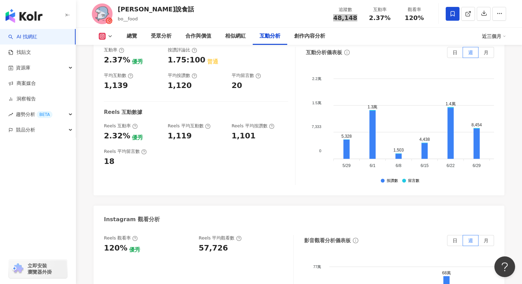
scroll to position [1353, 0]
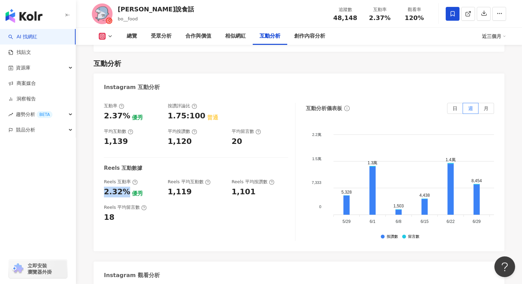
drag, startPoint x: 102, startPoint y: 186, endPoint x: 123, endPoint y: 186, distance: 20.7
click at [123, 186] on div "互動率 2.37% 優秀 按讚評論比 1.75:100 普通 平均互動數 1,139 平均按讚數 1,120 平均留言數 20 Reels 互動數據 Reel…" at bounding box center [299, 173] width 411 height 155
copy div "2.32%"
